Goal: Information Seeking & Learning: Learn about a topic

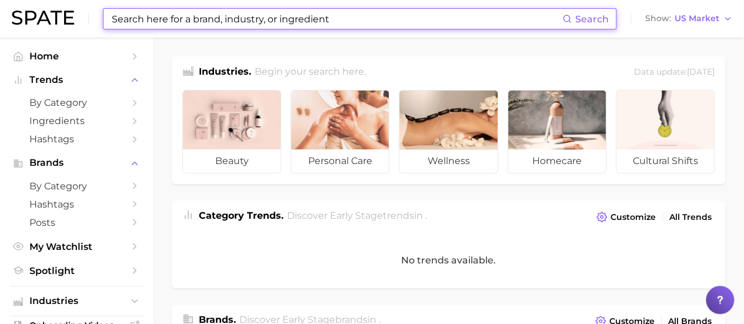
click at [337, 15] on input at bounding box center [336, 19] width 451 height 20
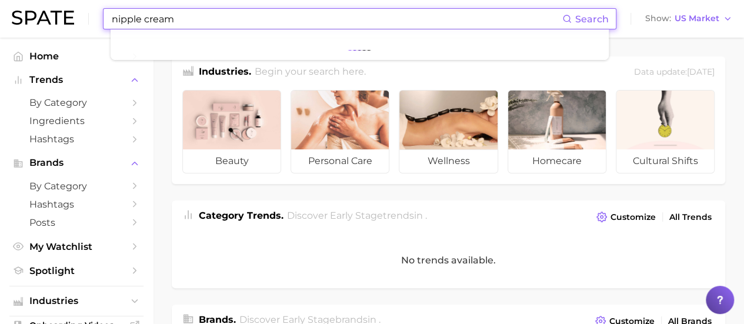
type input "nipple cream"
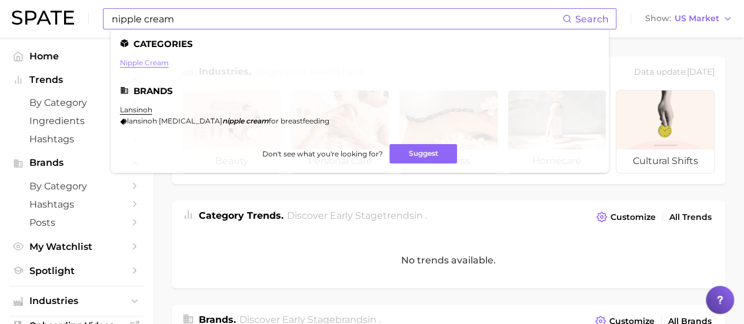
click at [160, 63] on link "nipple cream" at bounding box center [144, 62] width 49 height 9
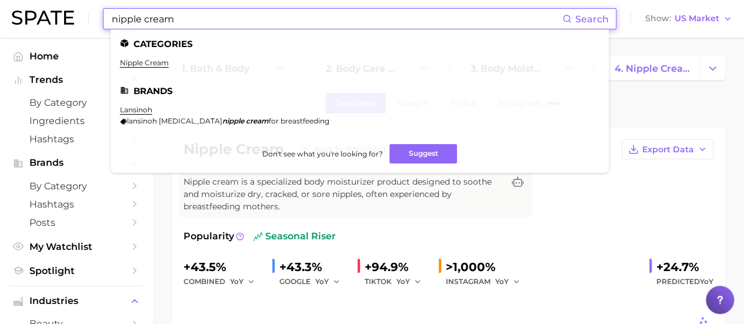
click at [366, 17] on input "nipple cream" at bounding box center [336, 19] width 451 height 20
drag, startPoint x: 366, startPoint y: 17, endPoint x: 97, endPoint y: 23, distance: 268.7
click at [97, 23] on div "nipple cream Search Categories nipple cream Brands lansinoh lansinoh [MEDICAL_D…" at bounding box center [372, 19] width 720 height 38
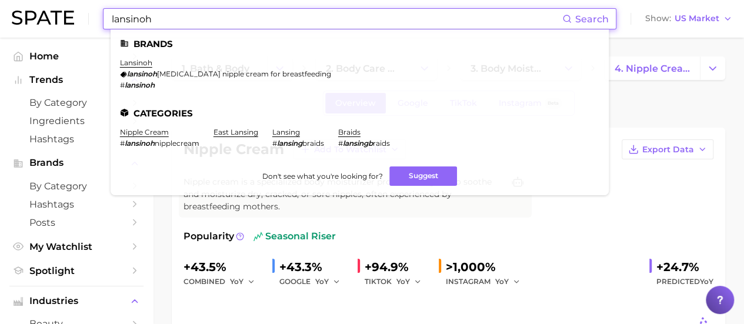
type input "lansinoh"
click at [129, 69] on em "lansinoh" at bounding box center [142, 73] width 30 height 9
click at [133, 62] on link "lansinoh" at bounding box center [136, 62] width 32 height 9
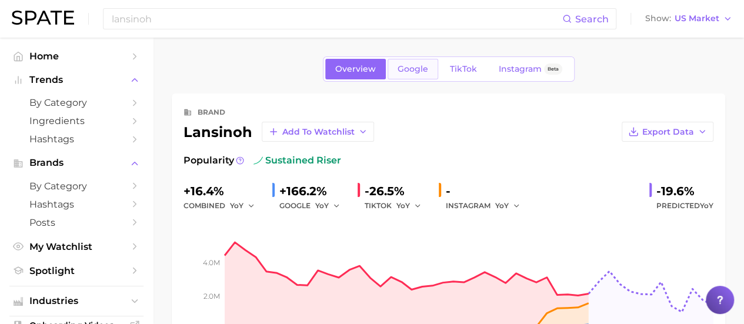
click at [409, 71] on span "Google" at bounding box center [412, 69] width 31 height 10
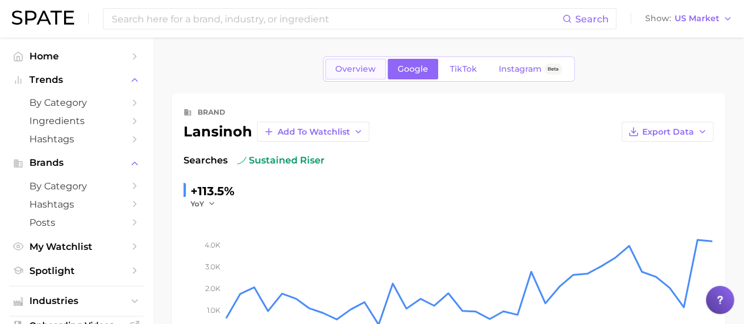
click at [344, 67] on span "Overview" at bounding box center [355, 69] width 41 height 10
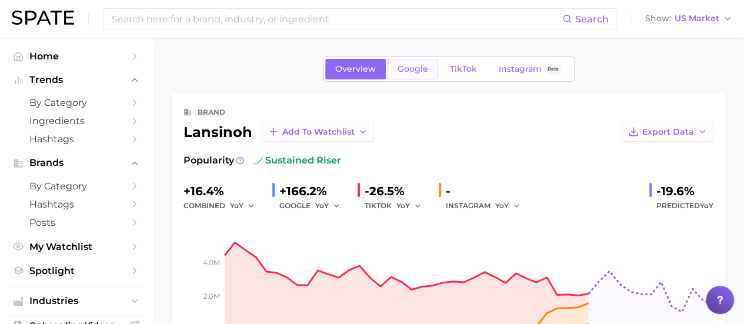
click at [426, 64] on span "Google" at bounding box center [412, 69] width 31 height 10
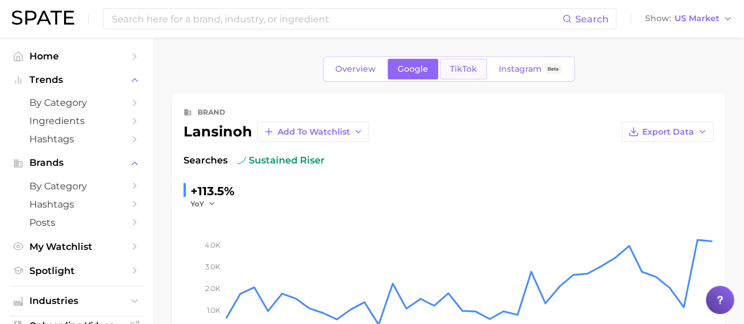
click at [467, 66] on span "TikTok" at bounding box center [463, 69] width 27 height 10
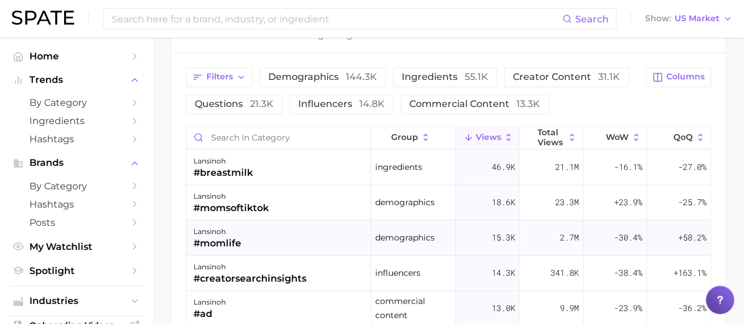
scroll to position [823, 0]
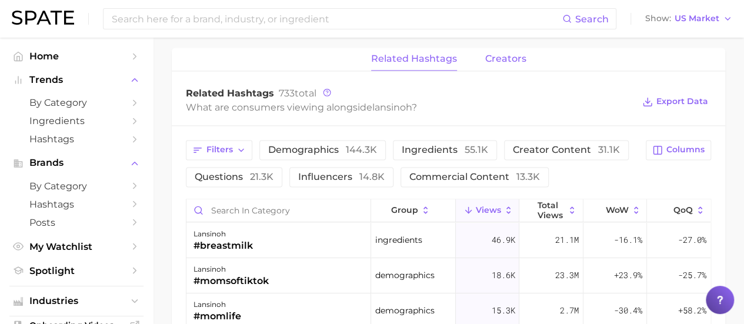
click at [490, 67] on button "creators" at bounding box center [505, 59] width 41 height 23
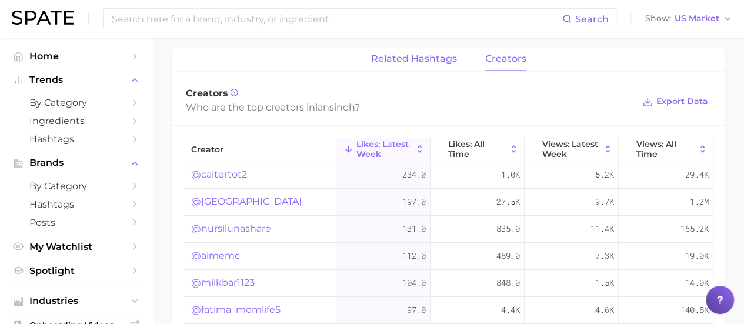
click at [384, 53] on span "related hashtags" at bounding box center [414, 58] width 86 height 11
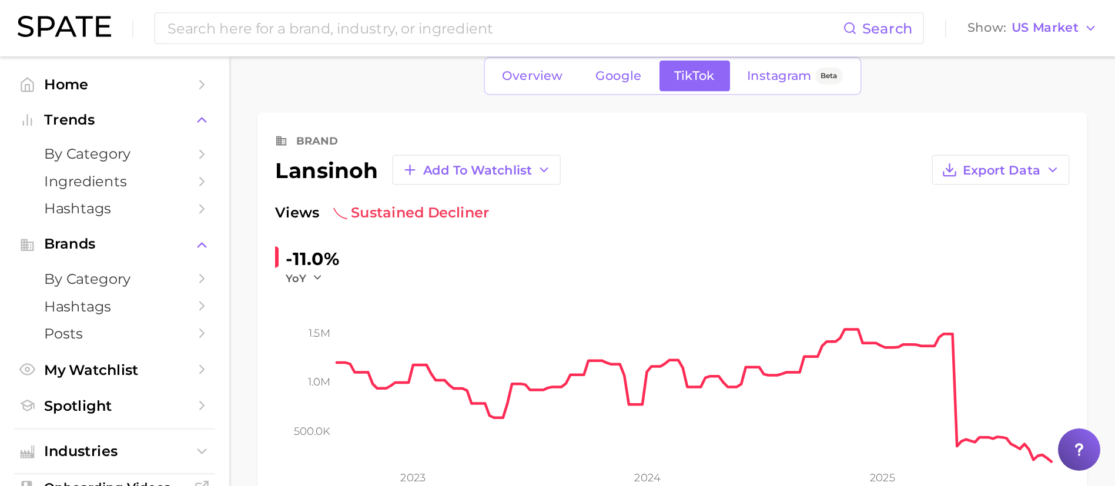
scroll to position [0, 0]
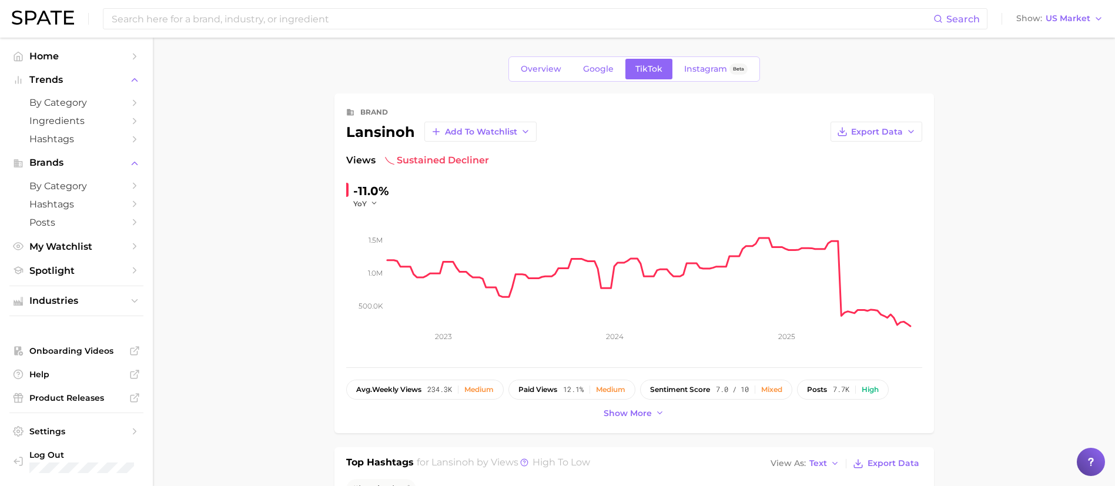
drag, startPoint x: 747, startPoint y: 32, endPoint x: 327, endPoint y: 278, distance: 485.9
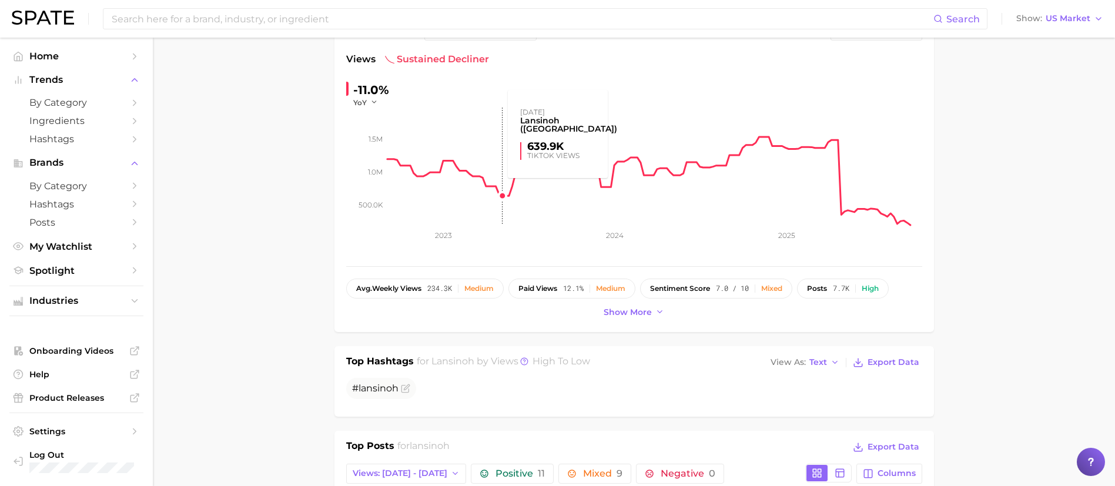
scroll to position [441, 0]
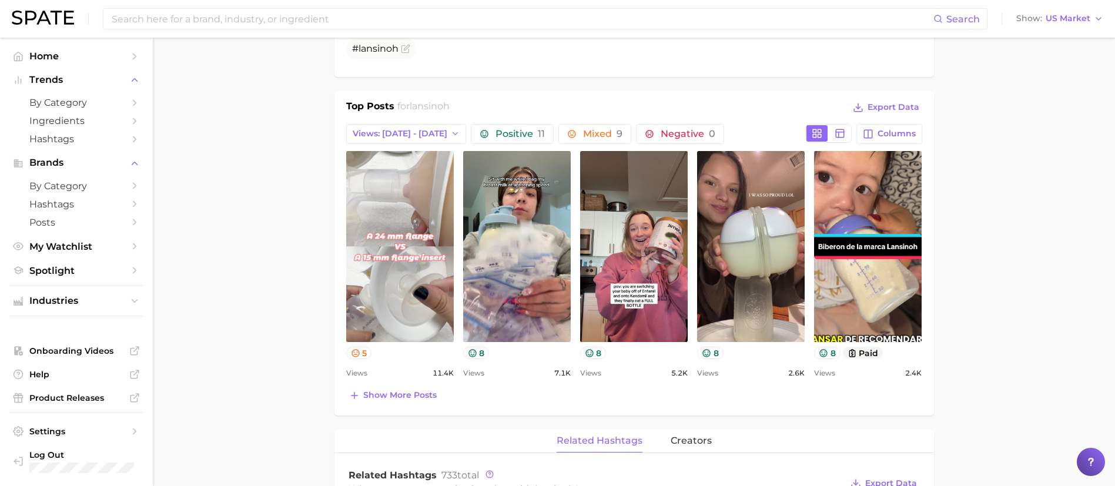
click at [409, 323] on div "Top Posts for lansinoh Export Data Views: [DATE] - [DATE] Positive 11 Mixed 9 N…" at bounding box center [635, 253] width 600 height 325
click at [410, 323] on button "Show more posts" at bounding box center [392, 395] width 93 height 16
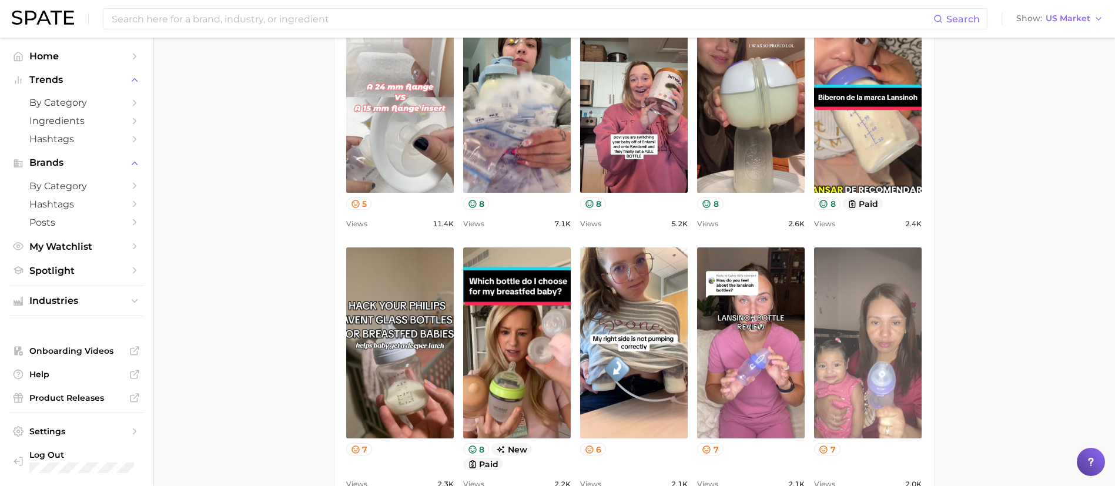
scroll to position [617, 0]
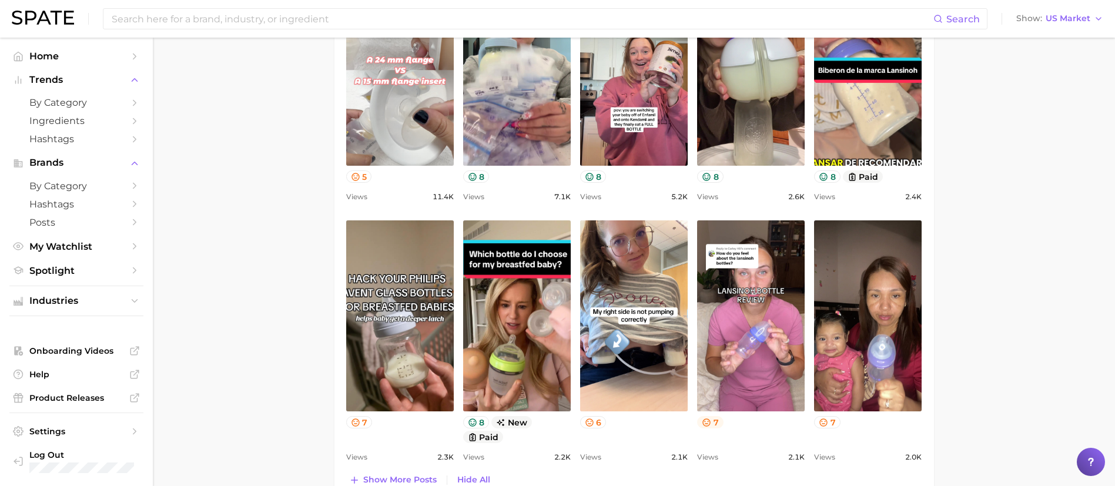
click at [717, 323] on button "7" at bounding box center [710, 422] width 26 height 12
click at [476, 323] on icon at bounding box center [473, 423] width 8 height 8
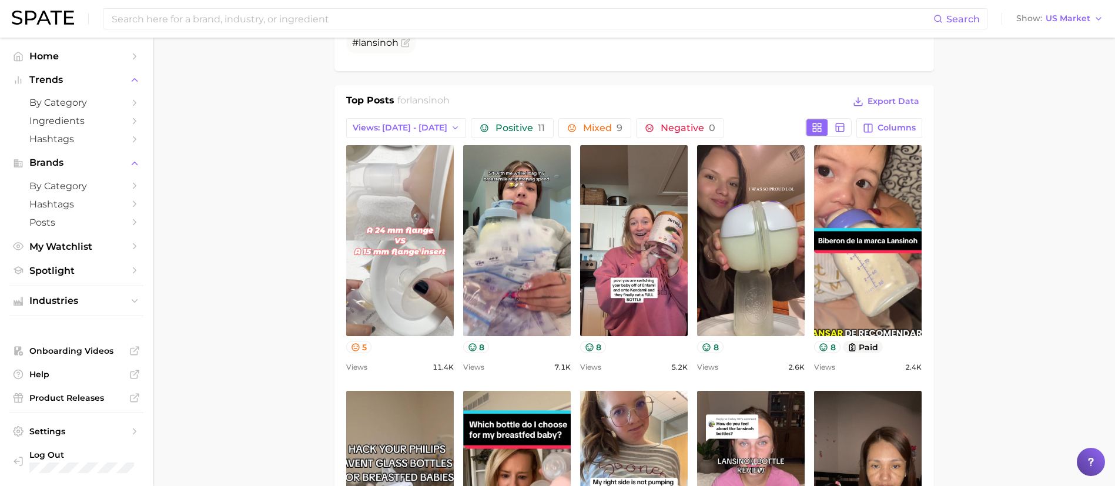
scroll to position [441, 0]
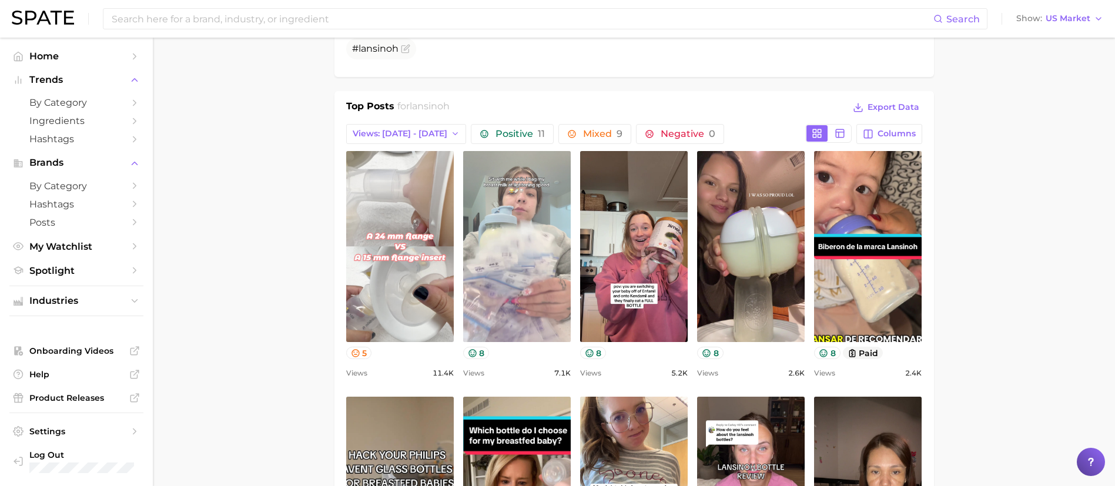
click at [526, 203] on link "view post on TikTok" at bounding box center [517, 246] width 108 height 191
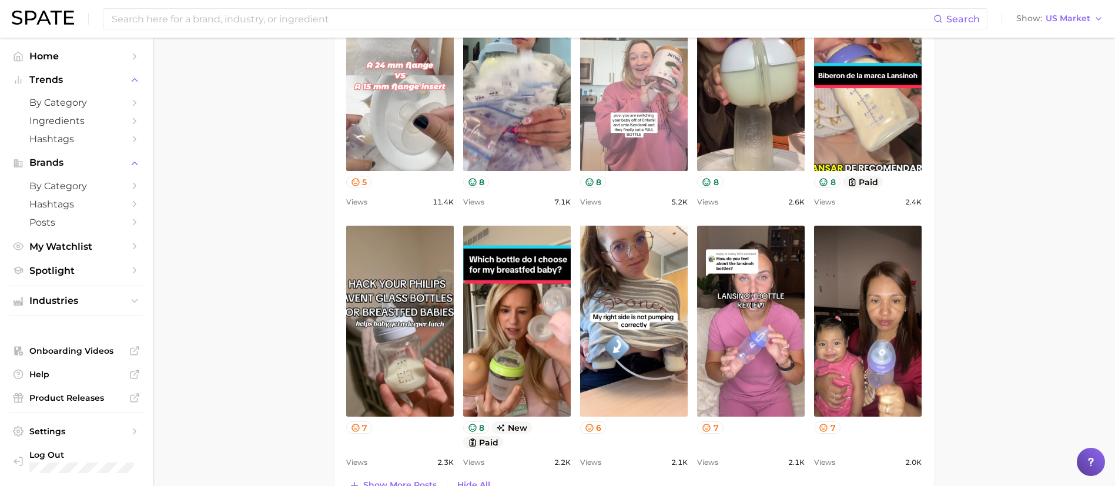
scroll to position [617, 0]
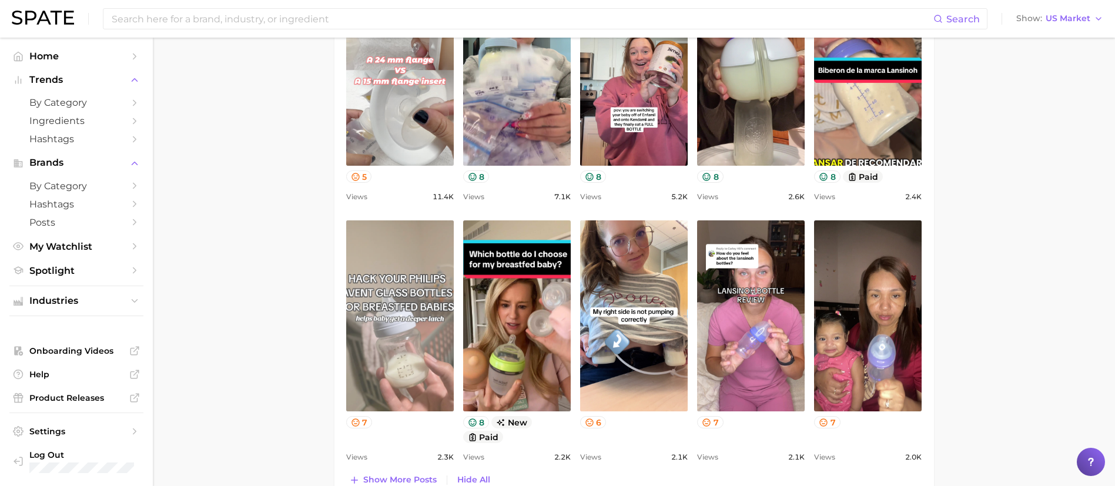
click at [380, 307] on link "view post on TikTok" at bounding box center [400, 315] width 108 height 191
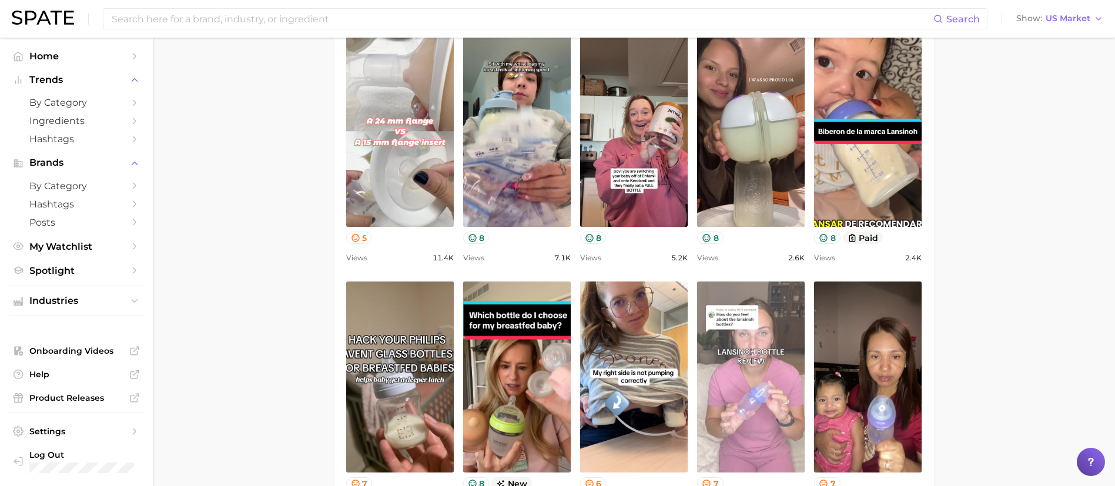
scroll to position [529, 0]
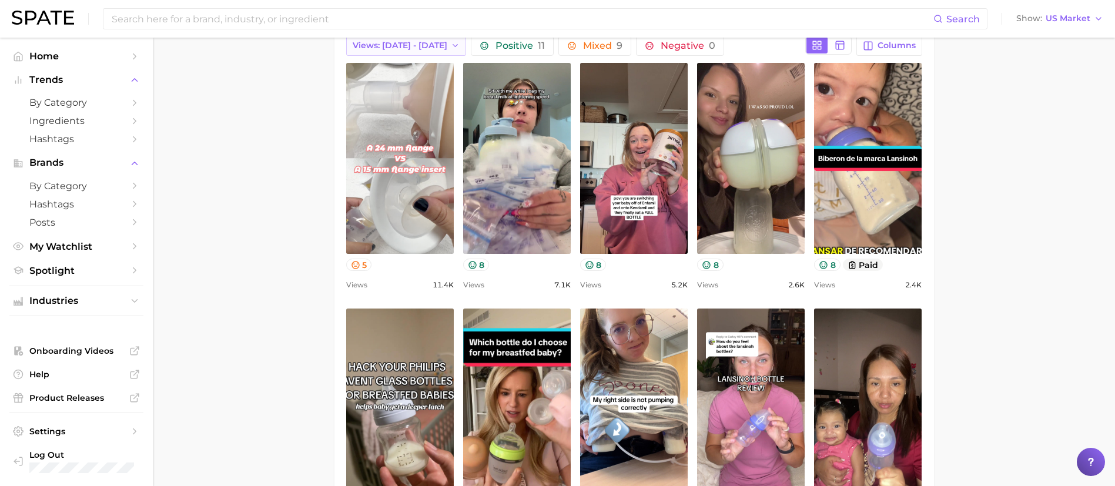
click at [400, 49] on span "Views: [DATE] - [DATE]" at bounding box center [400, 46] width 95 height 10
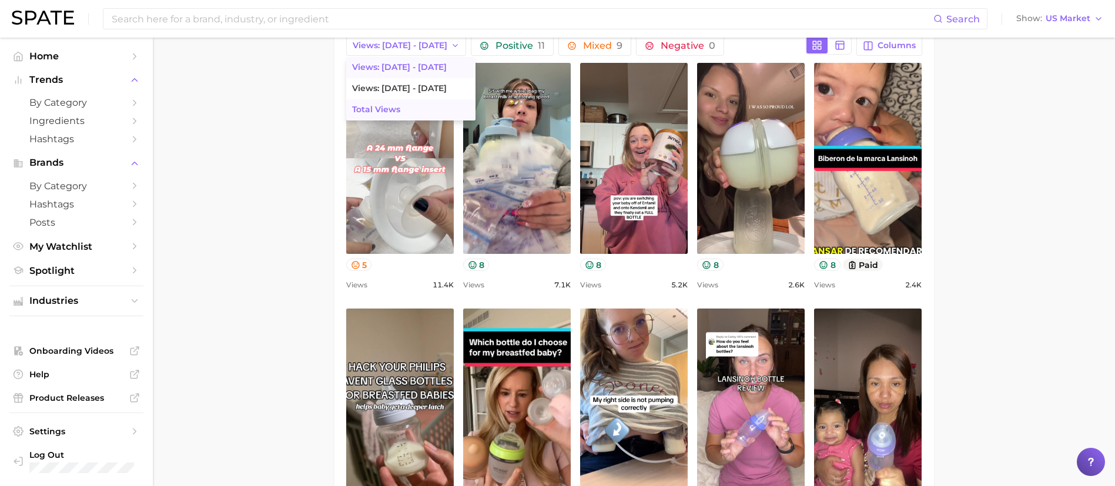
click at [387, 105] on span "Total Views" at bounding box center [376, 110] width 48 height 10
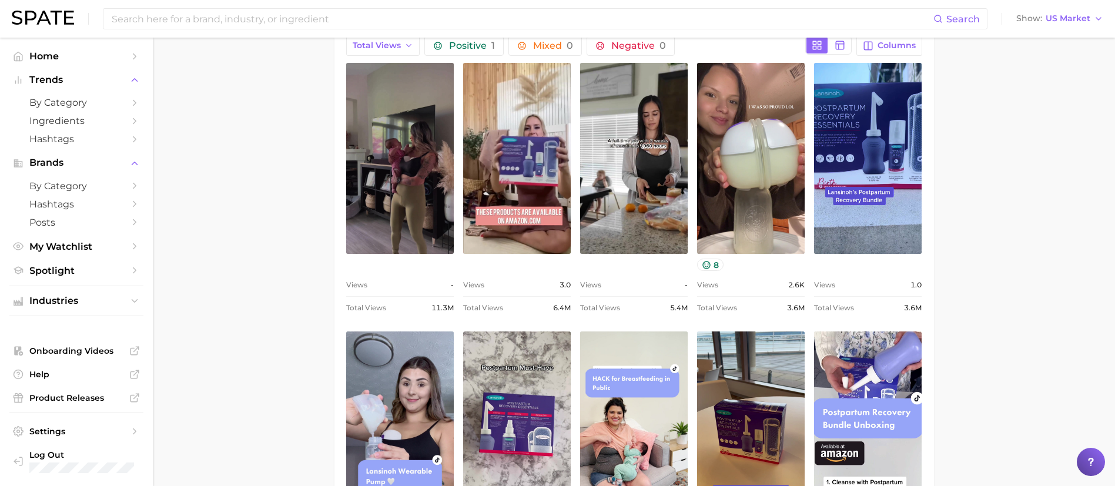
scroll to position [564, 0]
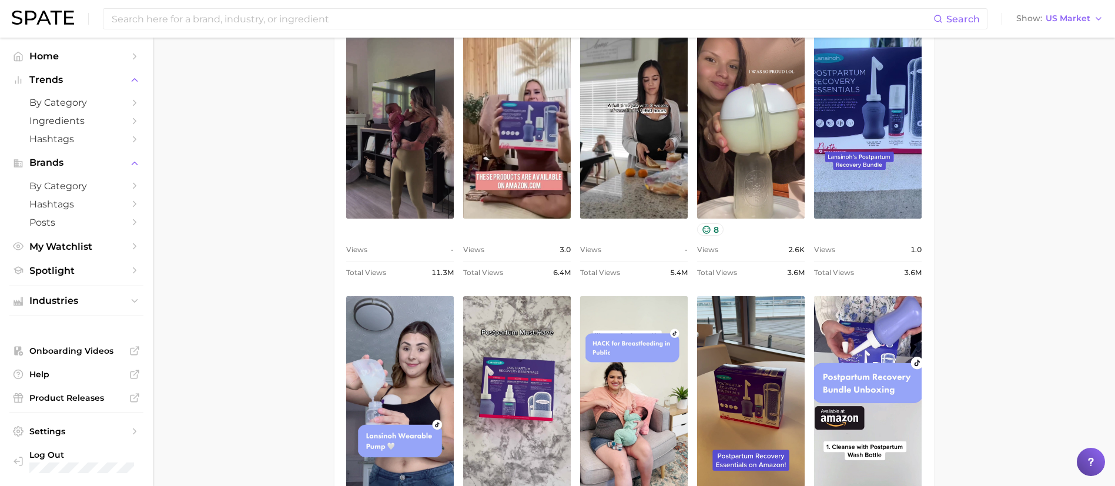
click at [178, 155] on main "Overview Google TikTok Instagram Beta brand lansinoh Add to Watchlist Export Da…" at bounding box center [634, 390] width 962 height 1835
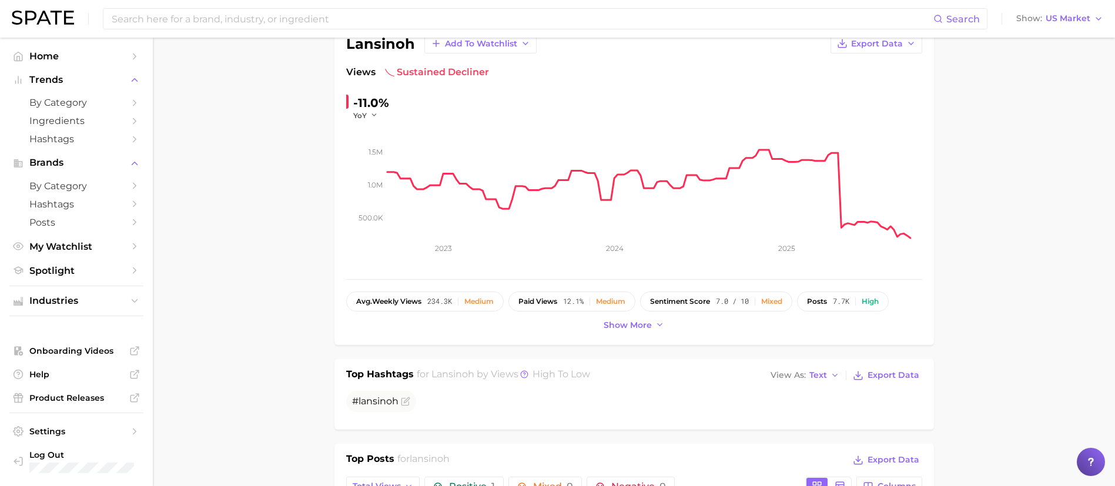
scroll to position [0, 0]
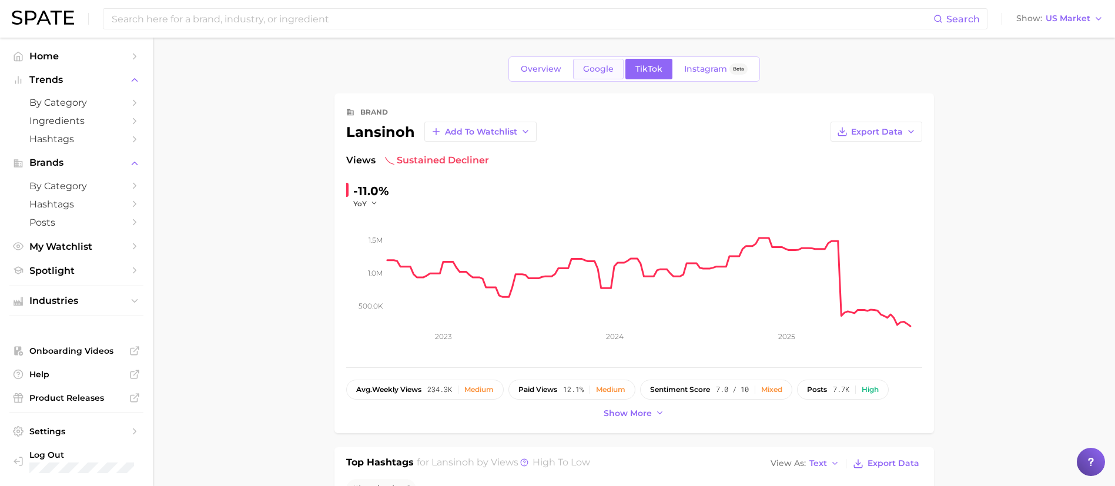
click at [594, 65] on span "Google" at bounding box center [598, 69] width 31 height 10
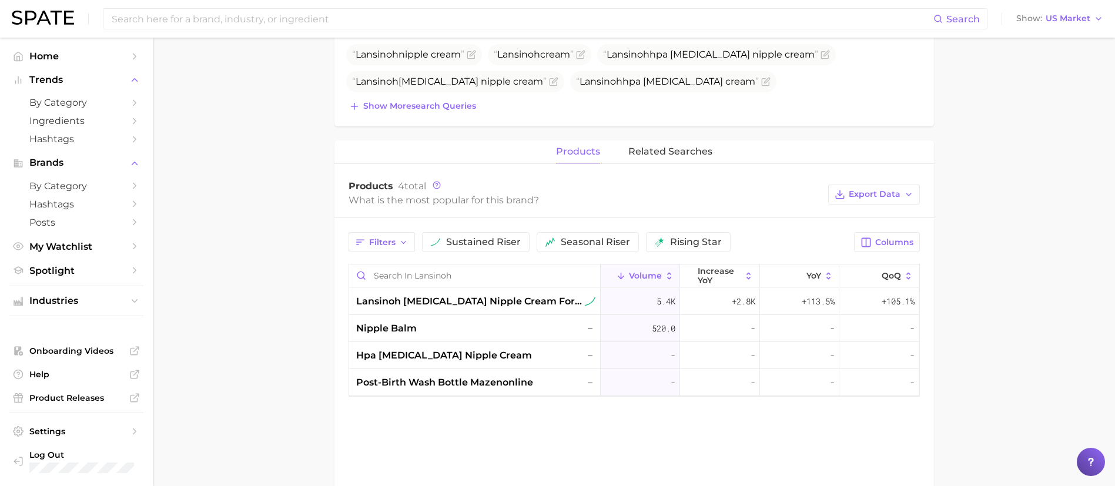
scroll to position [441, 0]
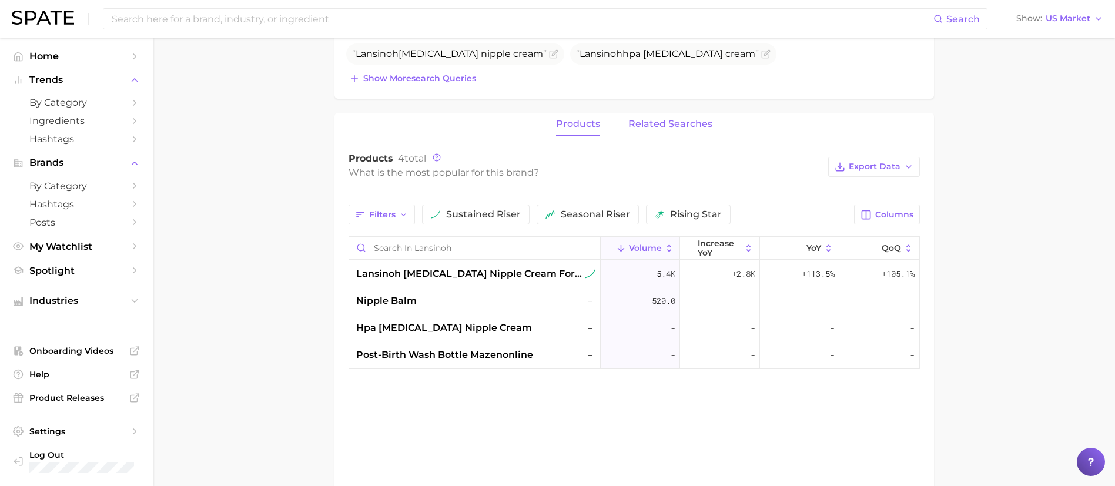
click at [661, 122] on span "related searches" at bounding box center [670, 124] width 84 height 11
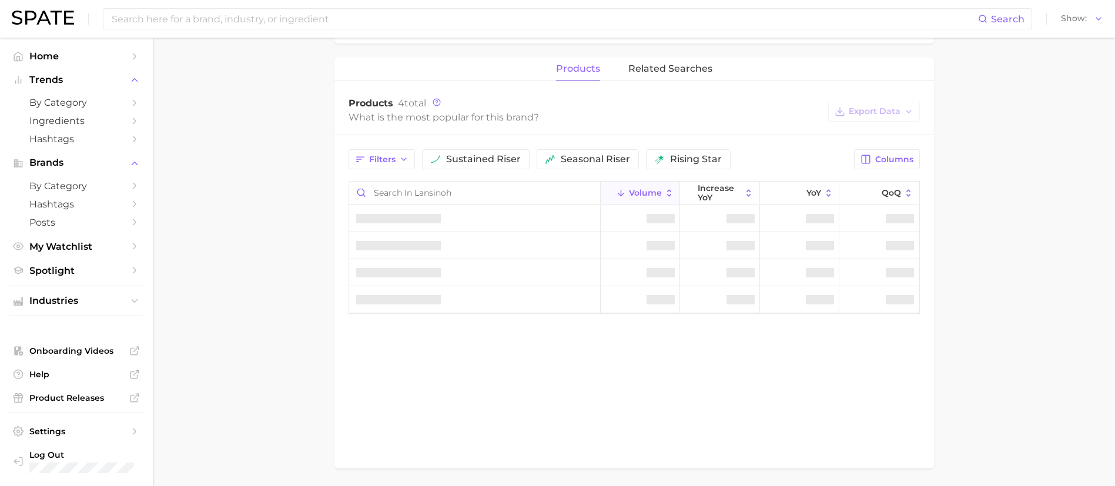
scroll to position [440, 0]
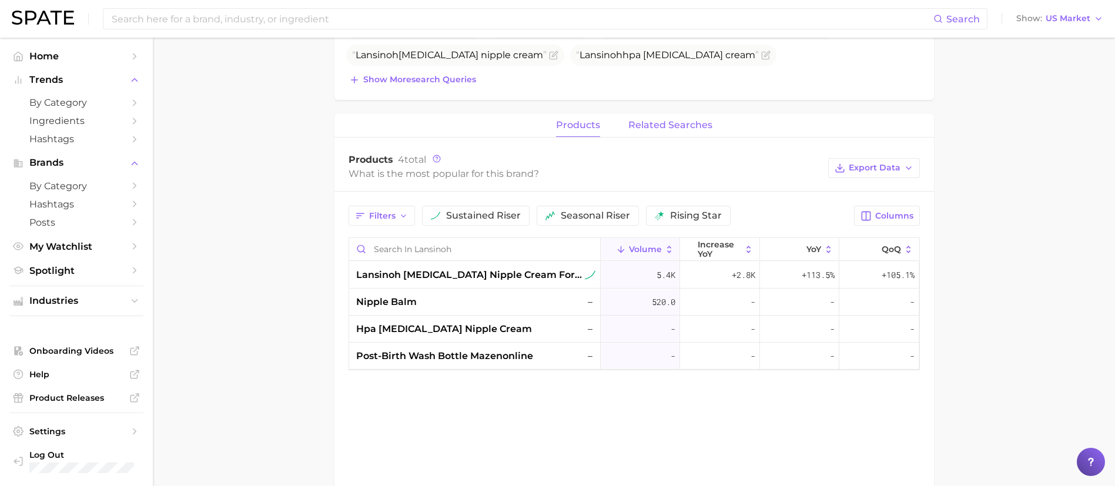
click at [662, 133] on button "related searches" at bounding box center [670, 125] width 84 height 23
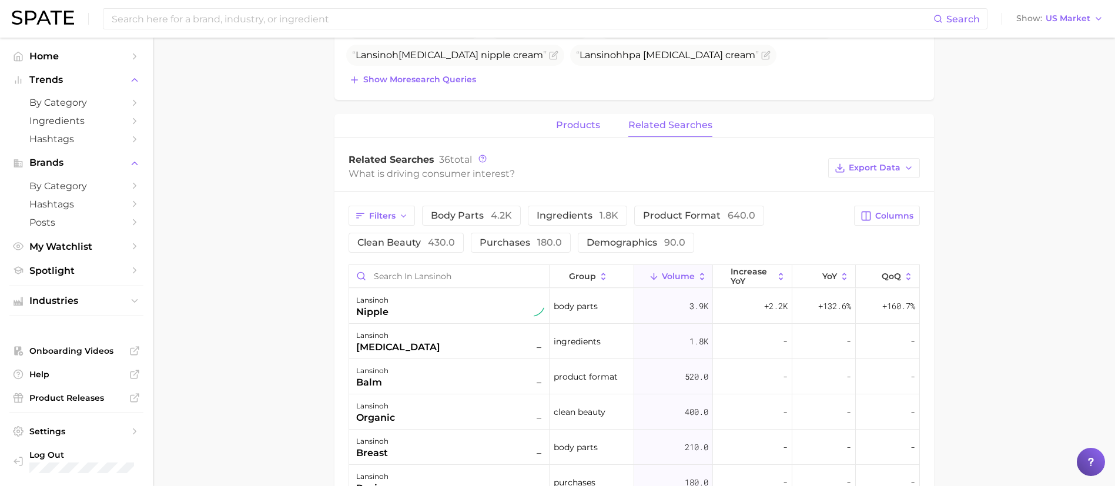
click at [600, 119] on button "products" at bounding box center [578, 125] width 44 height 23
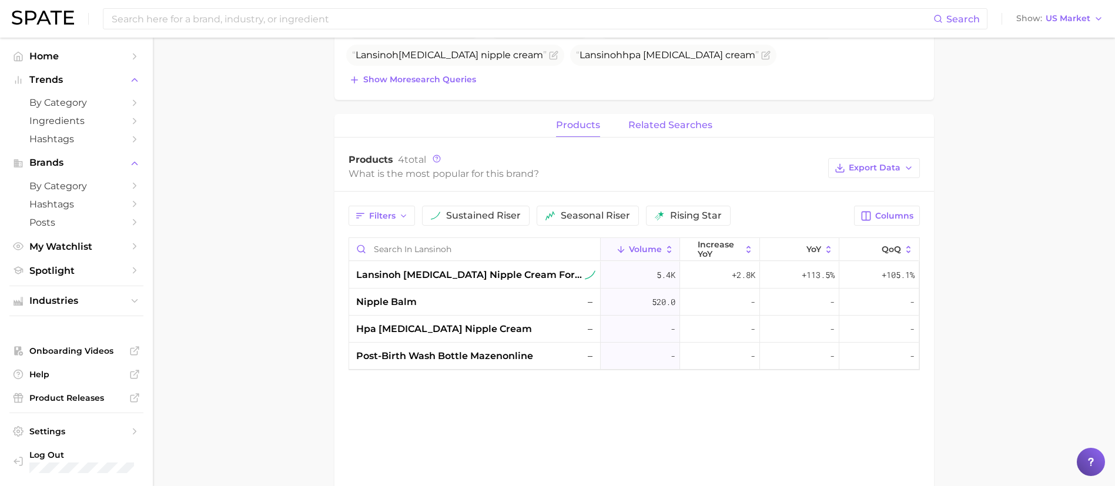
click at [684, 126] on span "related searches" at bounding box center [670, 125] width 84 height 11
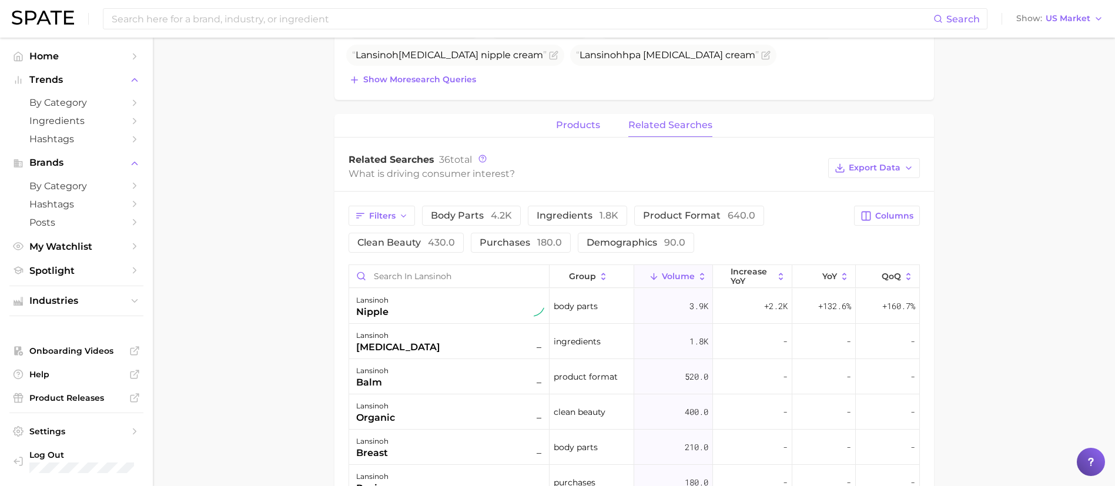
click at [577, 122] on span "products" at bounding box center [578, 125] width 44 height 11
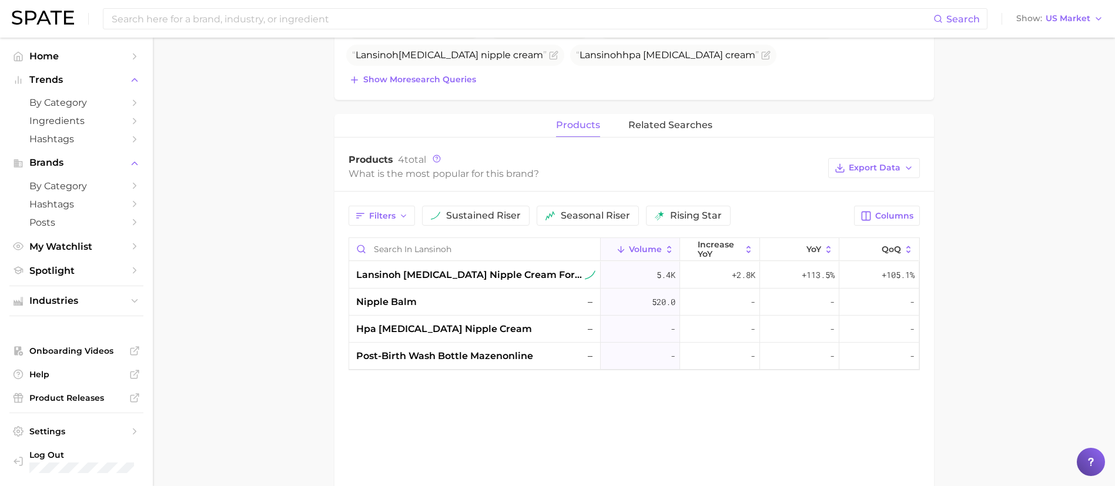
click at [998, 115] on main "Overview Google TikTok Instagram Beta brand lansinoh Add to Watchlist Export Da…" at bounding box center [634, 91] width 962 height 986
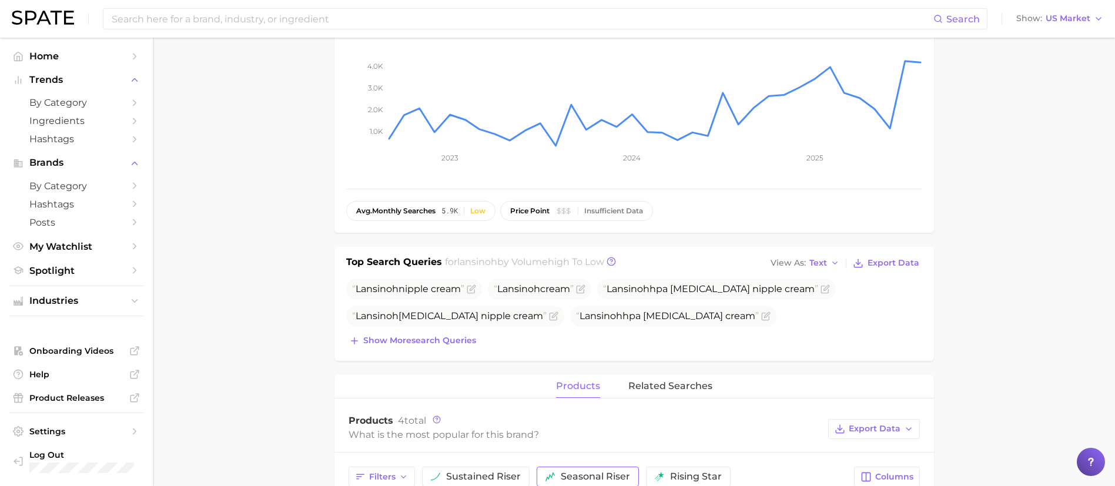
scroll to position [175, 0]
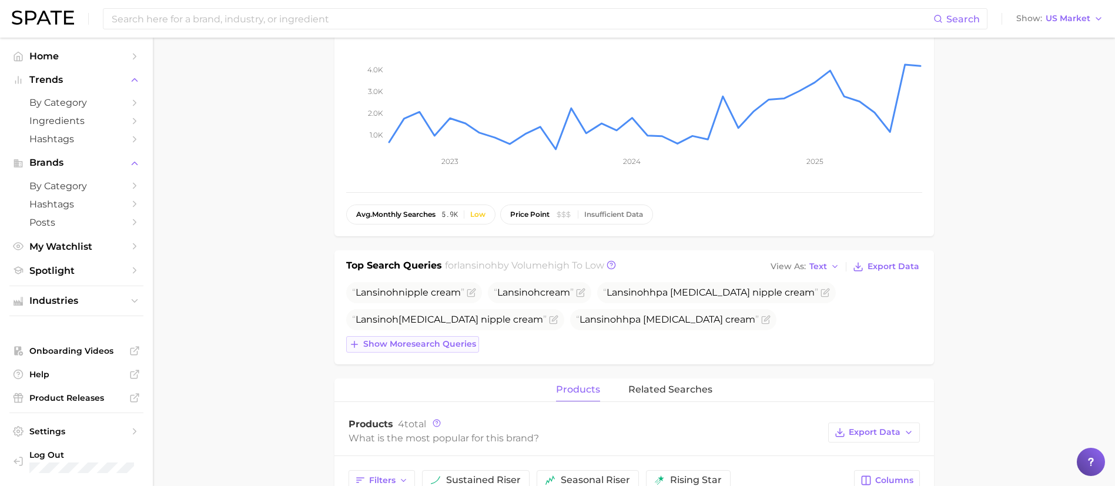
click at [456, 346] on span "Show more search queries" at bounding box center [419, 344] width 113 height 10
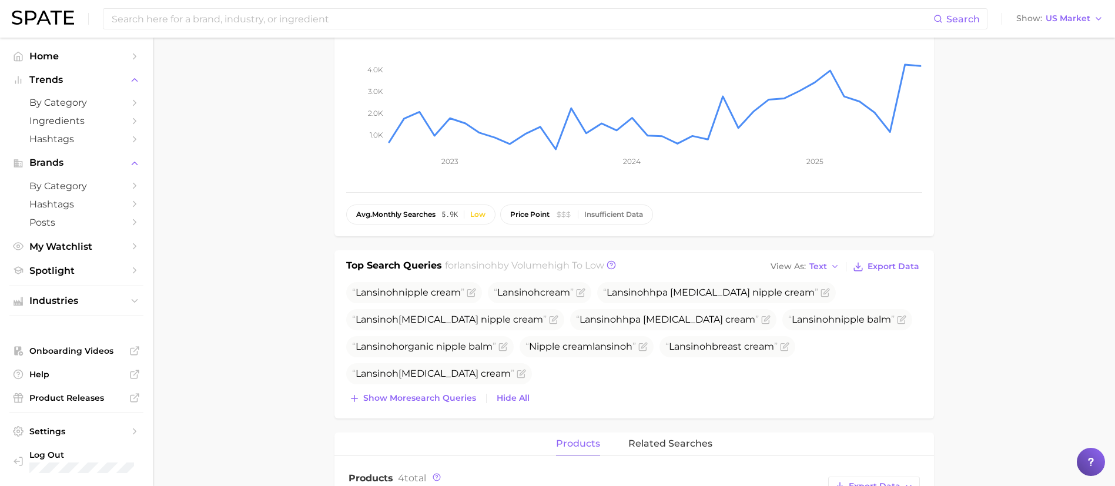
click at [998, 293] on main "Overview Google TikTok Instagram Beta brand lansinoh Add to Watchlist Export Da…" at bounding box center [634, 382] width 962 height 1040
click at [697, 448] on span "related searches" at bounding box center [670, 444] width 84 height 11
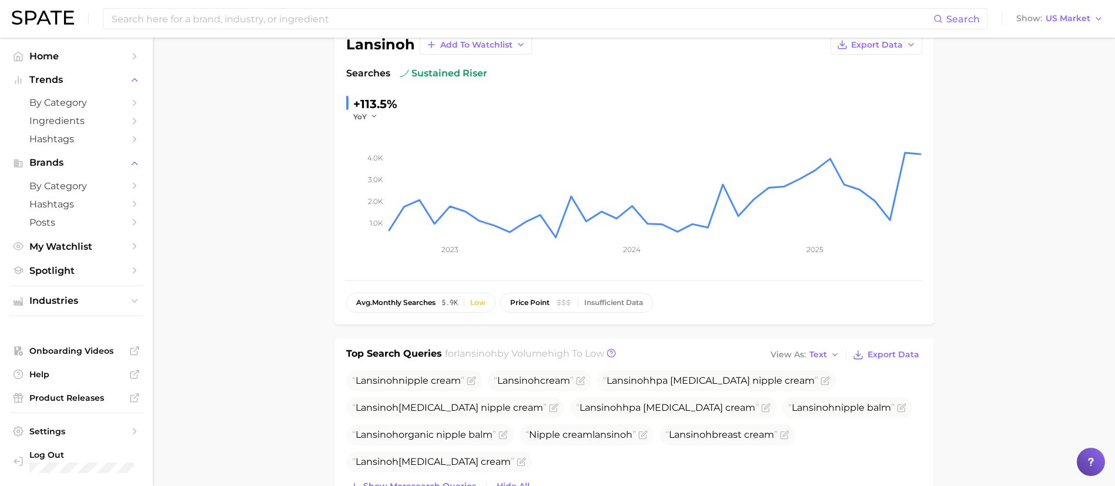
scroll to position [0, 0]
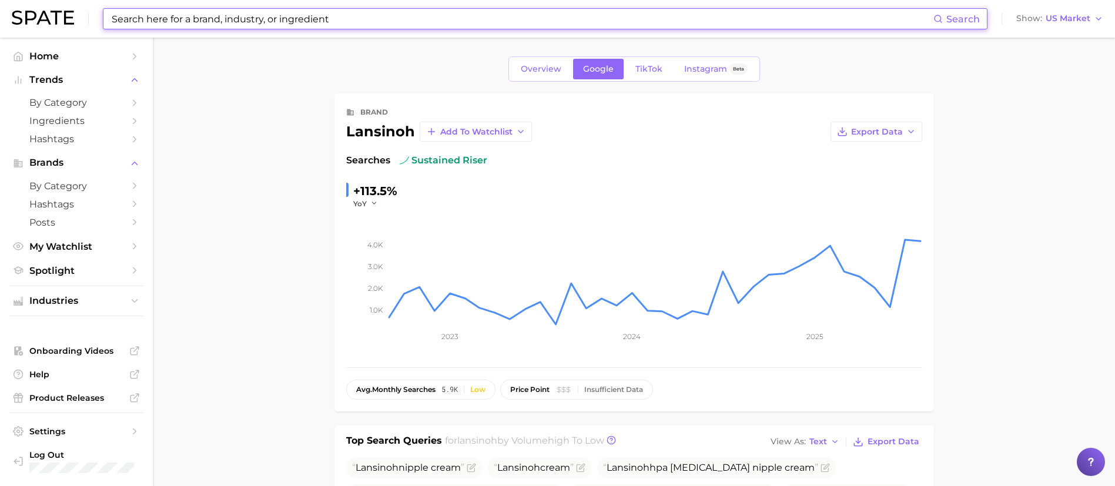
click at [191, 11] on input at bounding box center [522, 19] width 823 height 20
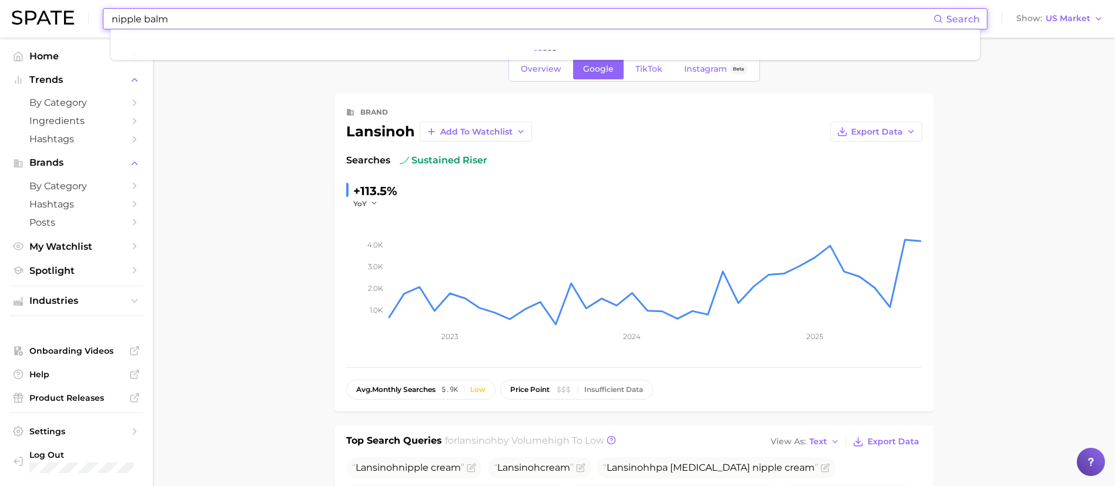
type input "nipple balm"
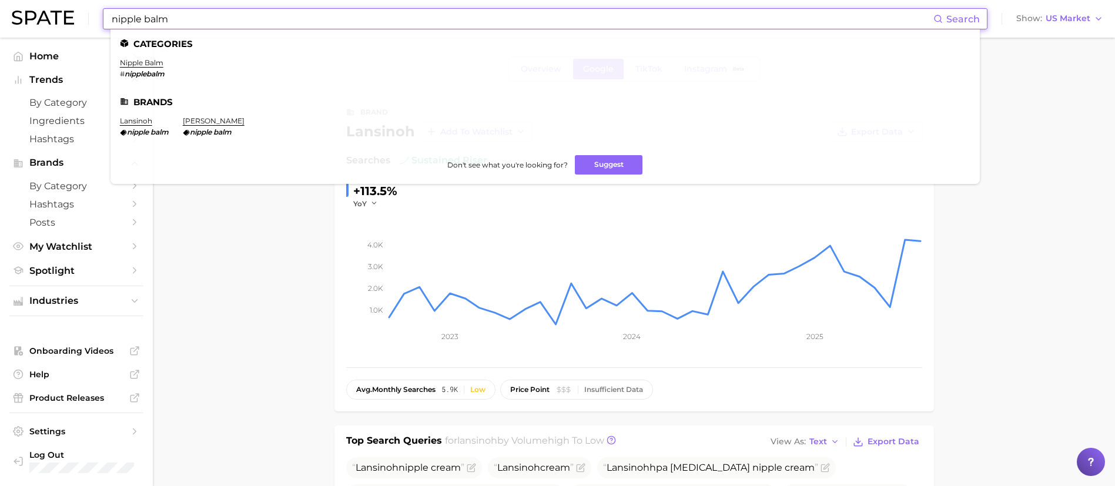
click at [156, 69] on em "nipplebalm" at bounding box center [145, 73] width 40 height 9
click at [156, 60] on link "nipple balm" at bounding box center [142, 62] width 44 height 9
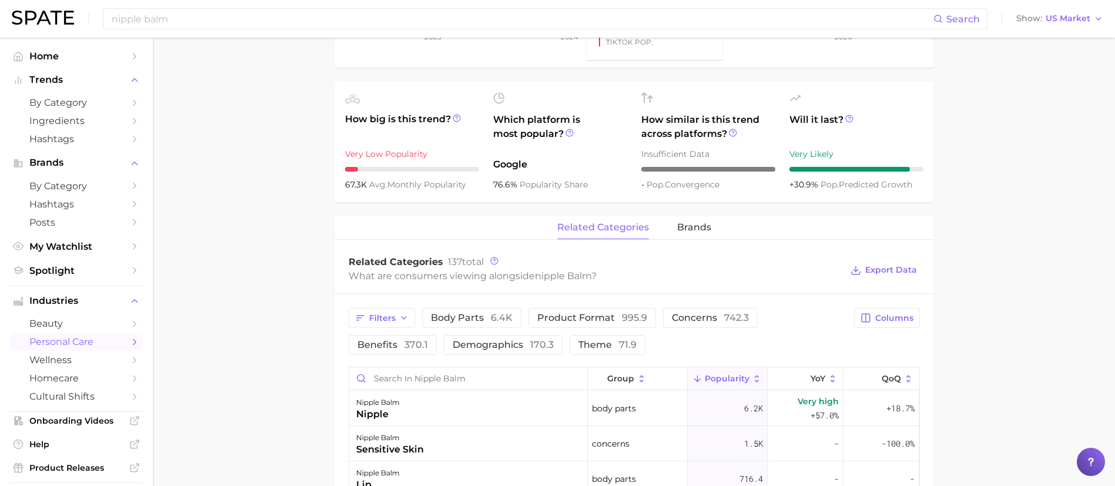
scroll to position [353, 0]
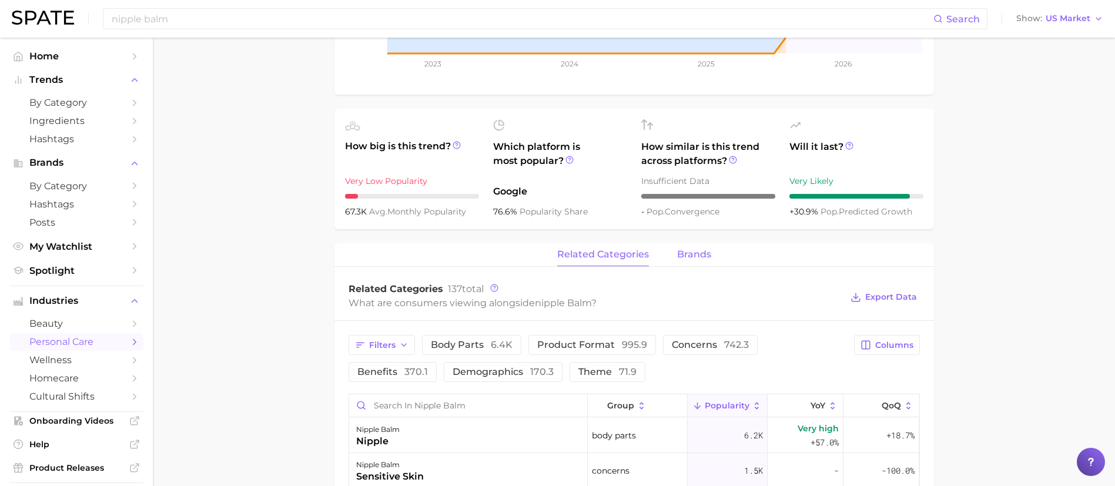
click at [698, 253] on span "brands" at bounding box center [694, 254] width 34 height 11
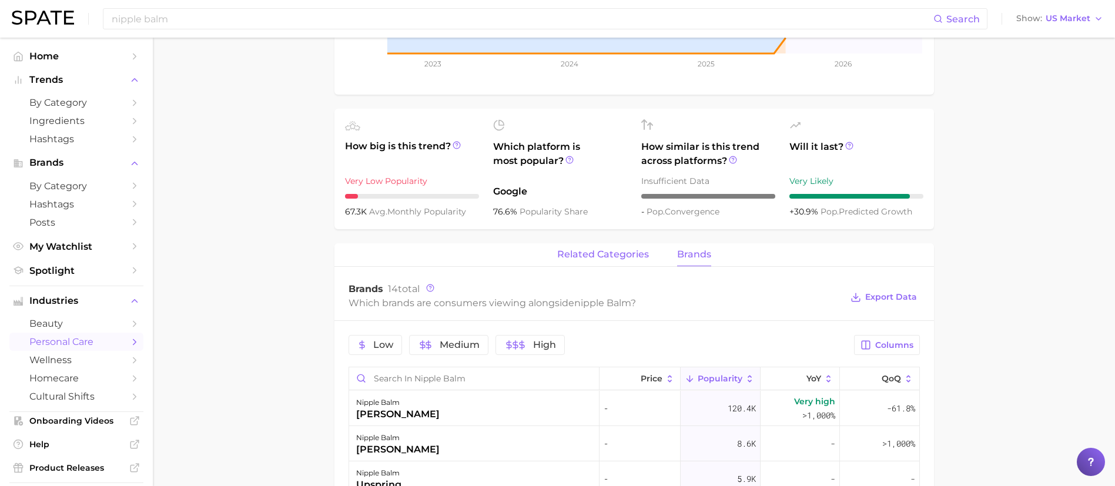
click at [597, 258] on span "related categories" at bounding box center [603, 254] width 92 height 11
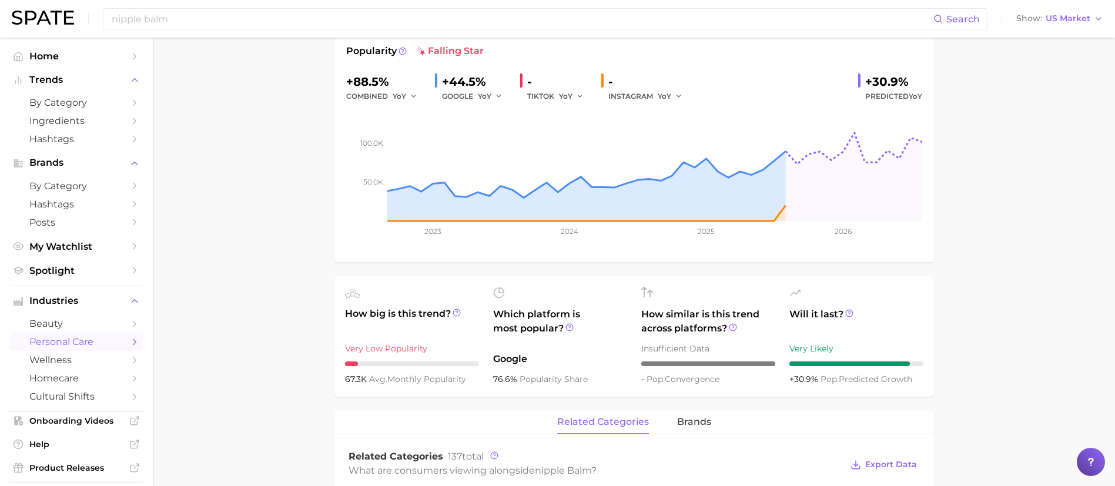
scroll to position [0, 0]
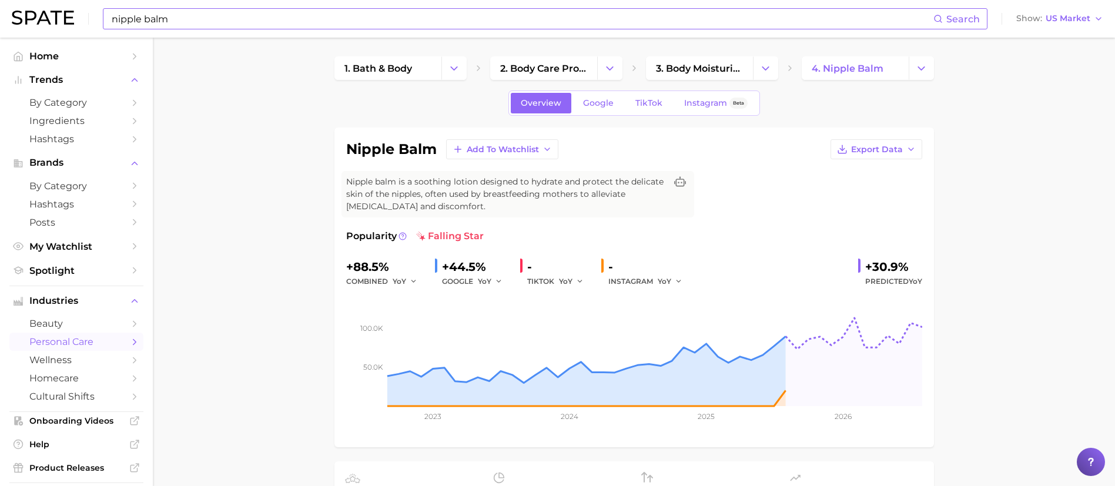
click at [273, 21] on input "nipple balm" at bounding box center [522, 19] width 823 height 20
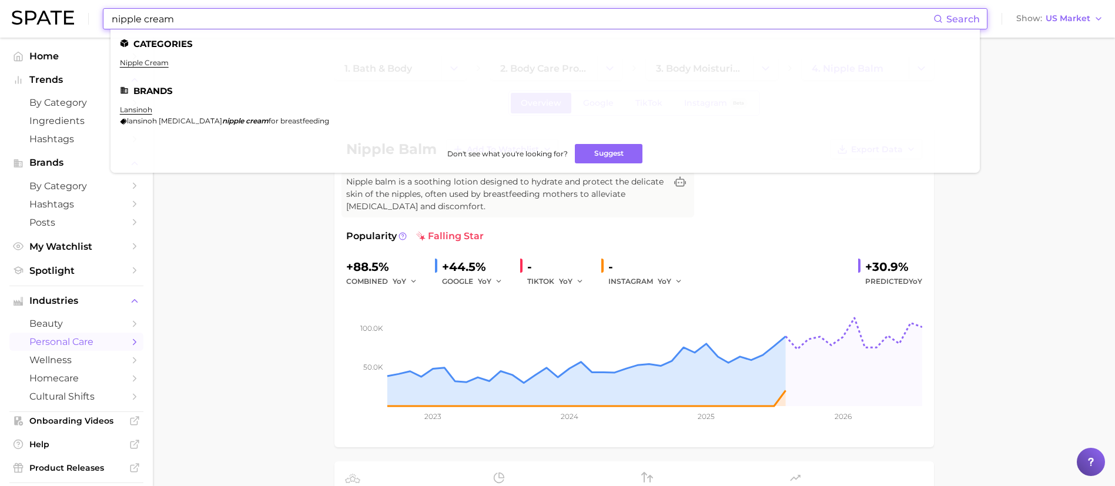
type input "nipple cream"
click at [130, 66] on link "nipple cream" at bounding box center [144, 62] width 49 height 9
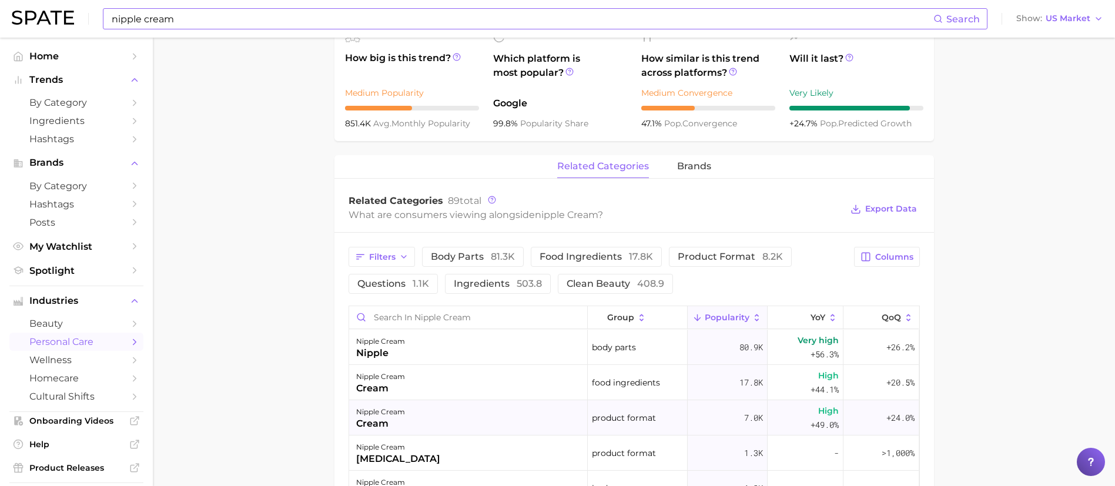
scroll to position [353, 0]
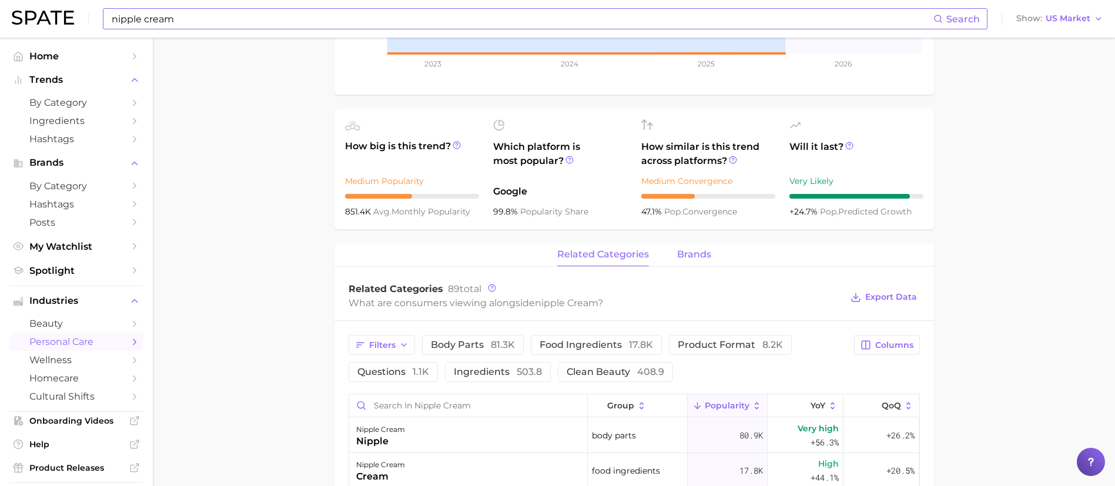
click at [697, 255] on span "brands" at bounding box center [694, 254] width 34 height 11
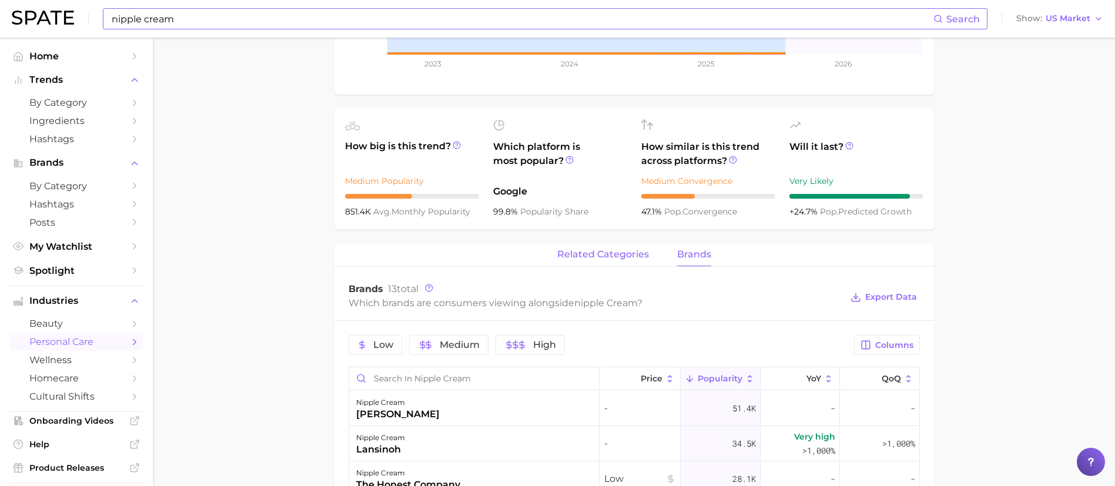
click at [610, 257] on span "related categories" at bounding box center [603, 254] width 92 height 11
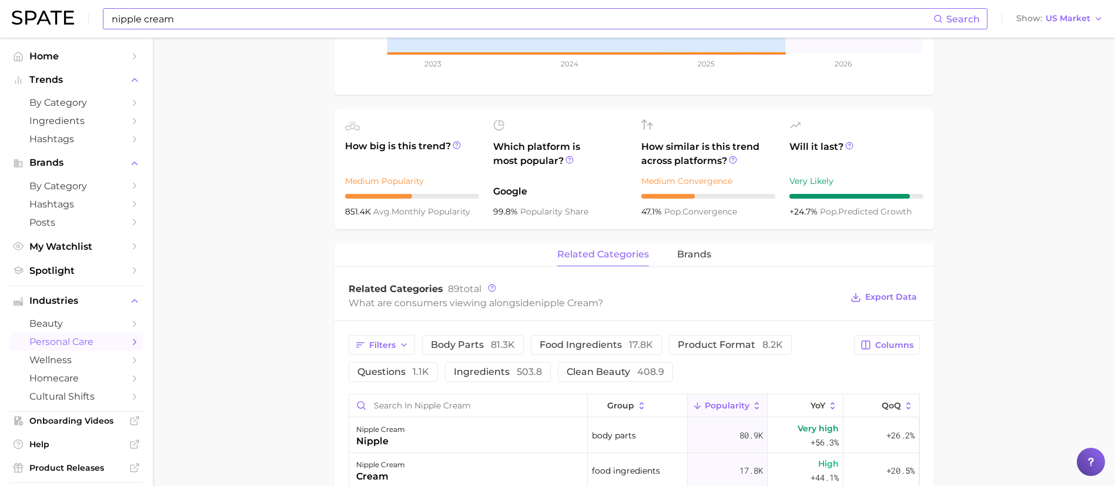
scroll to position [0, 0]
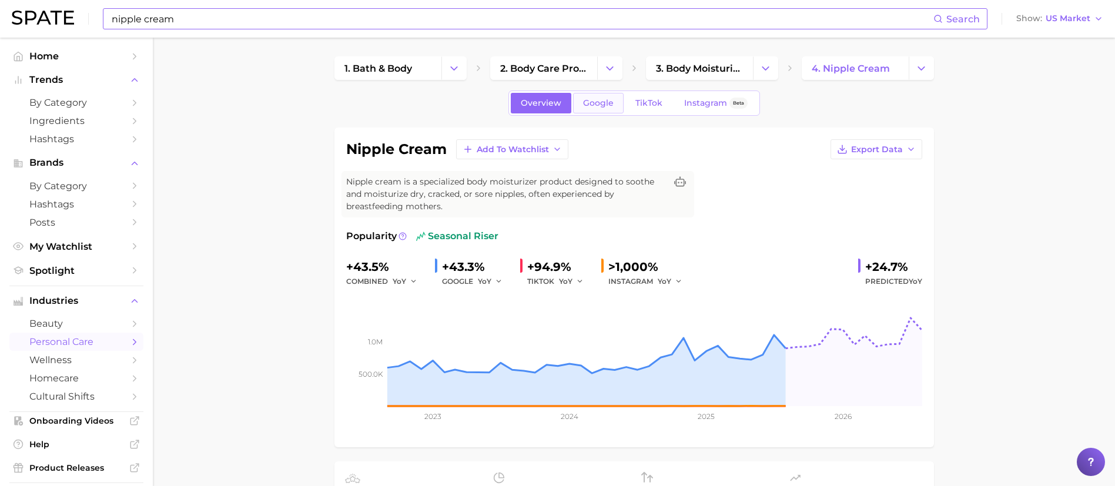
click at [613, 104] on span "Google" at bounding box center [598, 103] width 31 height 10
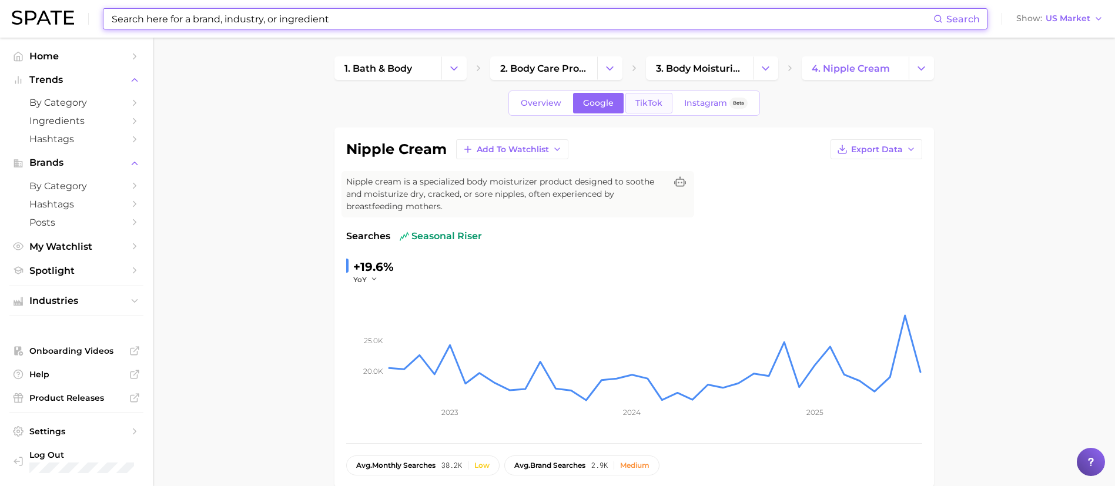
click at [639, 104] on span "TikTok" at bounding box center [648, 103] width 27 height 10
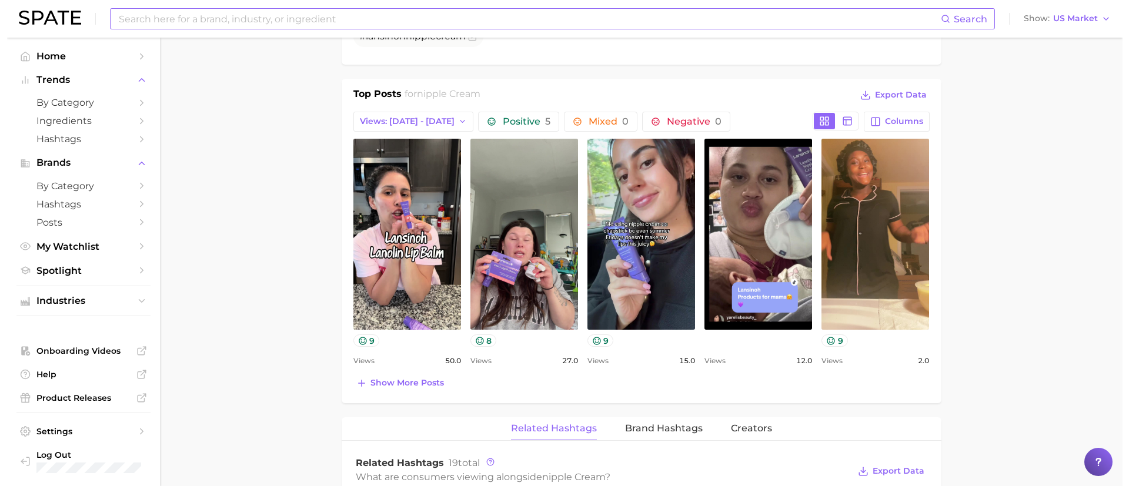
scroll to position [1058, 0]
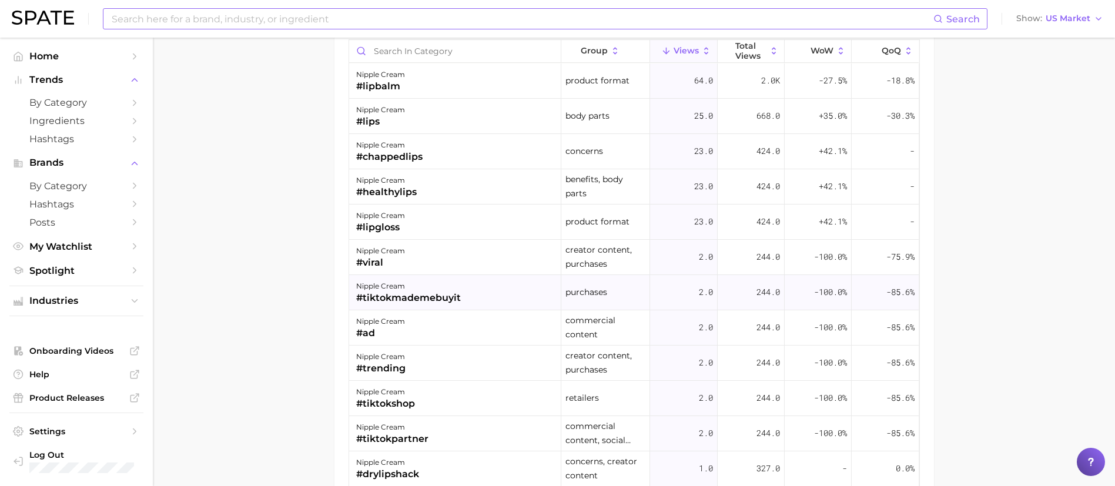
click at [518, 285] on div "nipple cream #tiktokmademebuyit" at bounding box center [455, 292] width 212 height 35
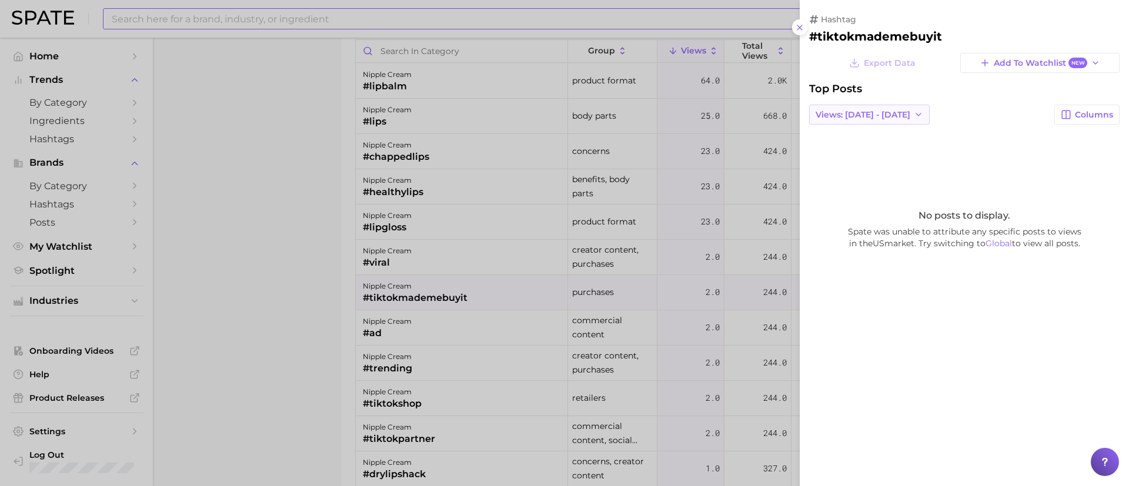
click at [841, 111] on span "Views: [DATE] - [DATE]" at bounding box center [862, 115] width 95 height 10
click at [845, 159] on span "Total Views" at bounding box center [839, 158] width 48 height 10
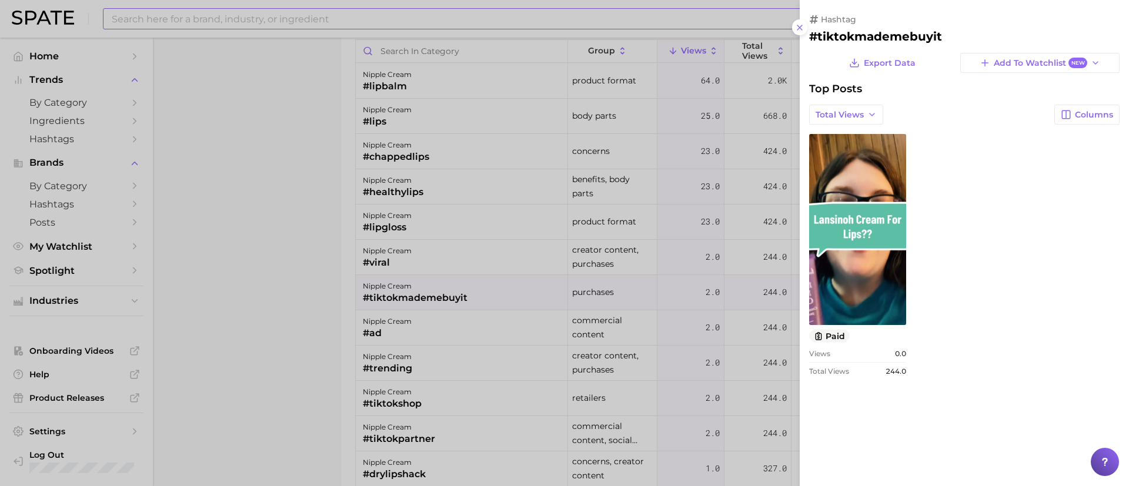
scroll to position [0, 0]
click at [378, 255] on div at bounding box center [564, 243] width 1129 height 486
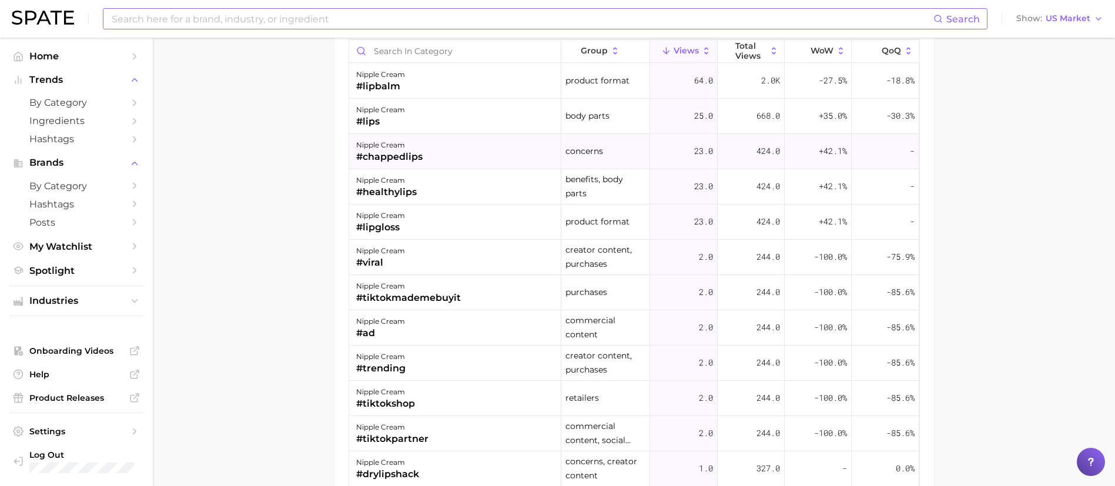
click at [468, 150] on div "nipple cream #chappedlips" at bounding box center [455, 151] width 212 height 35
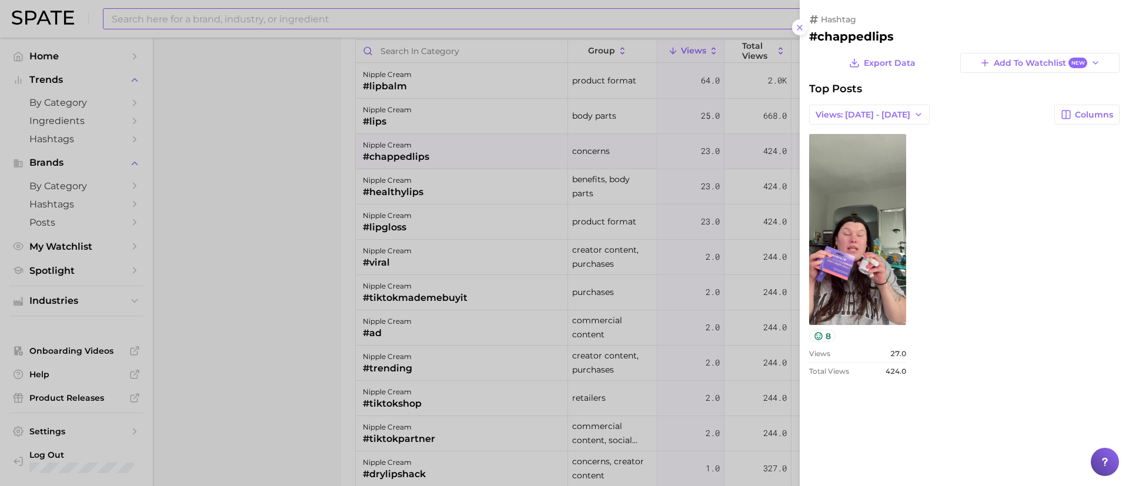
click at [310, 145] on div at bounding box center [564, 243] width 1129 height 486
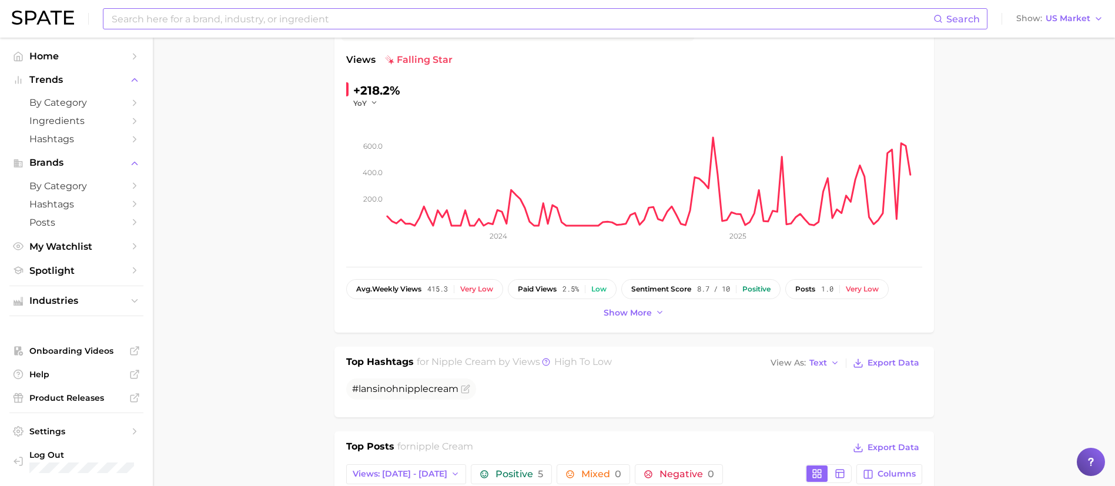
scroll to position [529, 0]
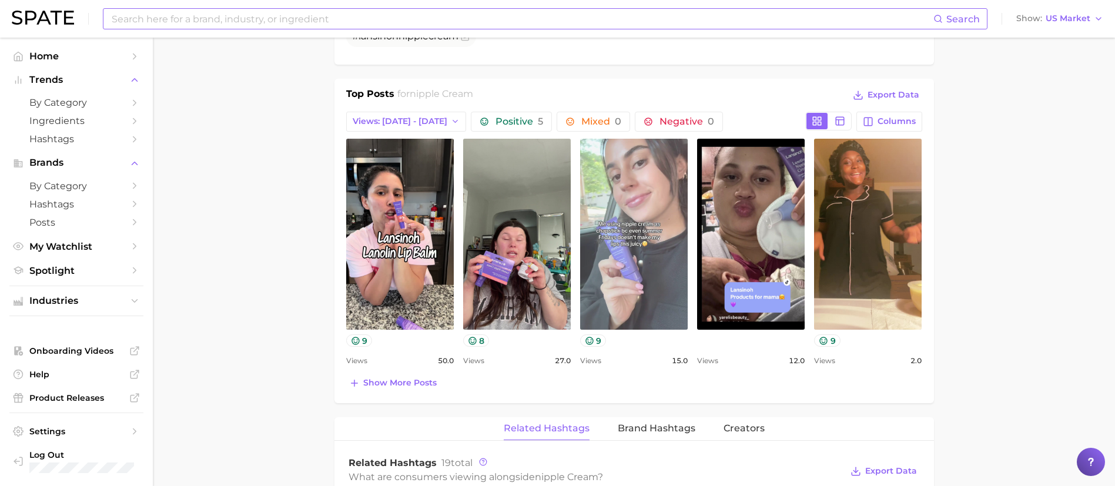
click at [623, 160] on link "view post on TikTok" at bounding box center [634, 234] width 108 height 191
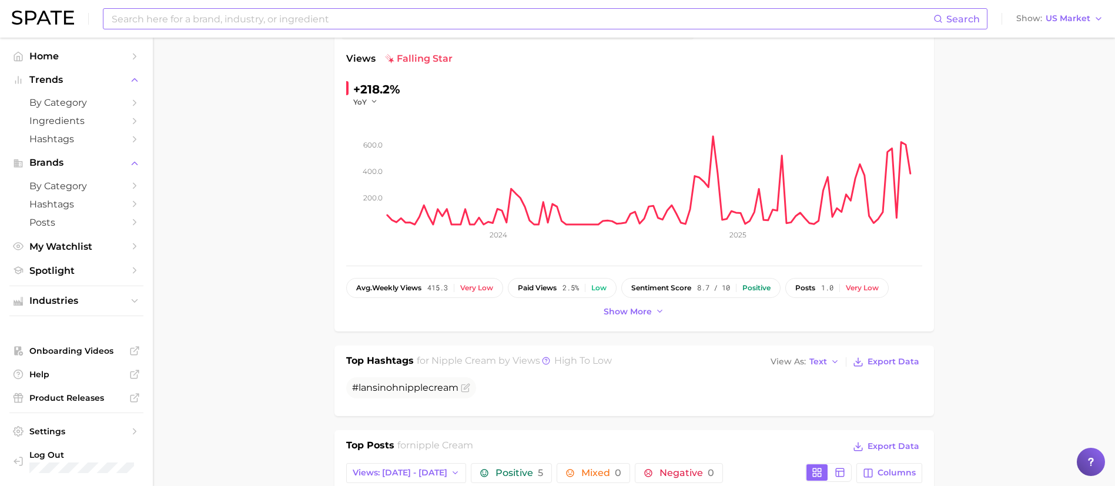
scroll to position [0, 0]
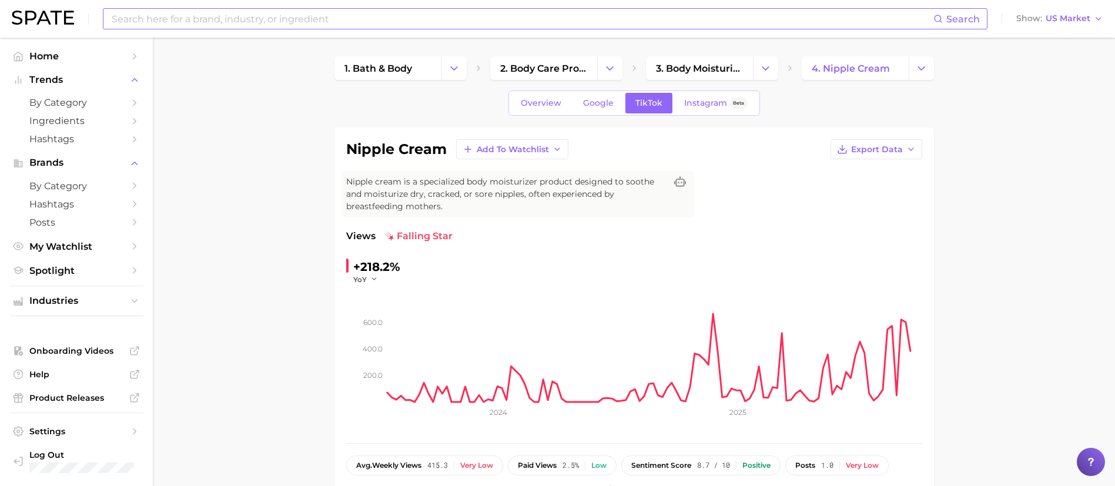
click at [606, 107] on span "Google" at bounding box center [598, 103] width 31 height 10
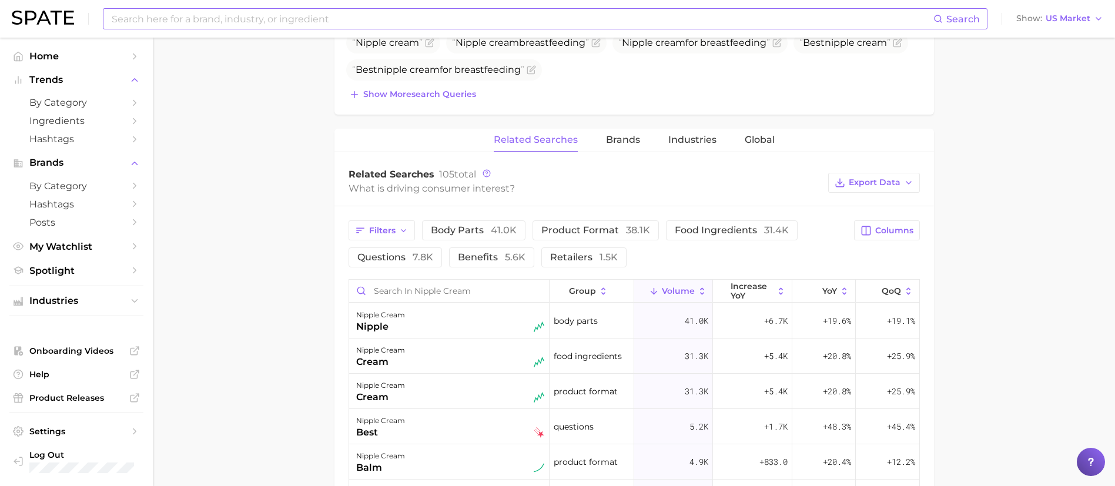
scroll to position [265, 0]
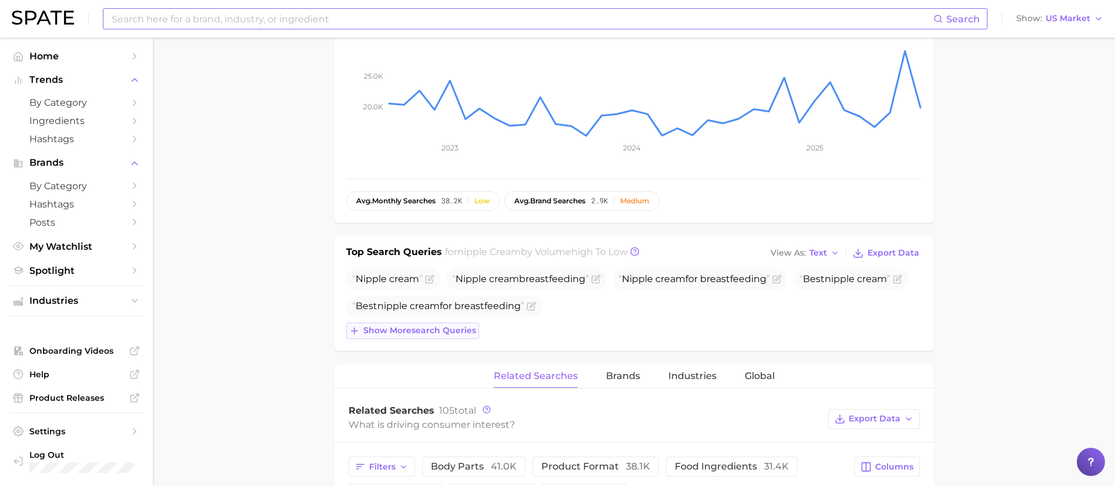
click at [402, 327] on span "Show more search queries" at bounding box center [419, 331] width 113 height 10
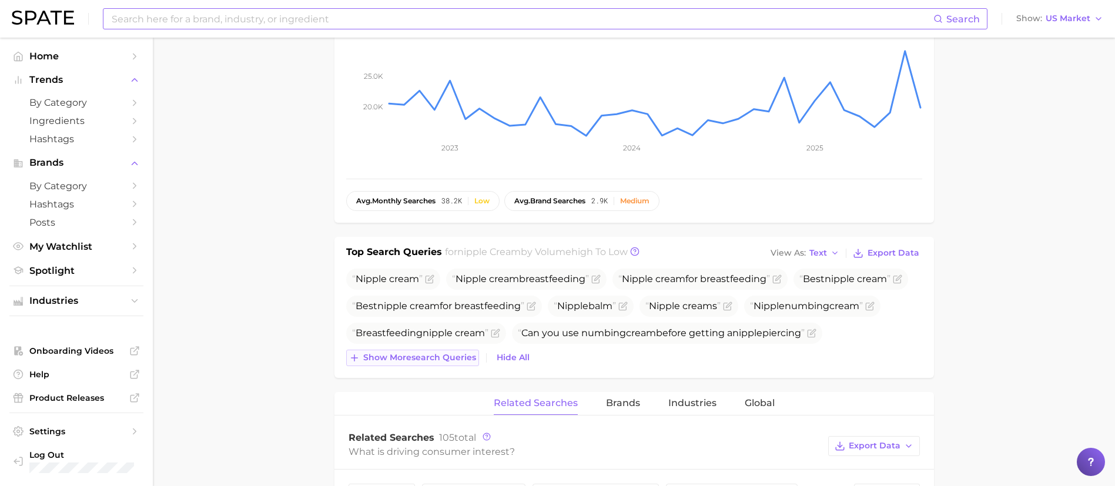
click at [452, 355] on span "Show more search queries" at bounding box center [419, 358] width 113 height 10
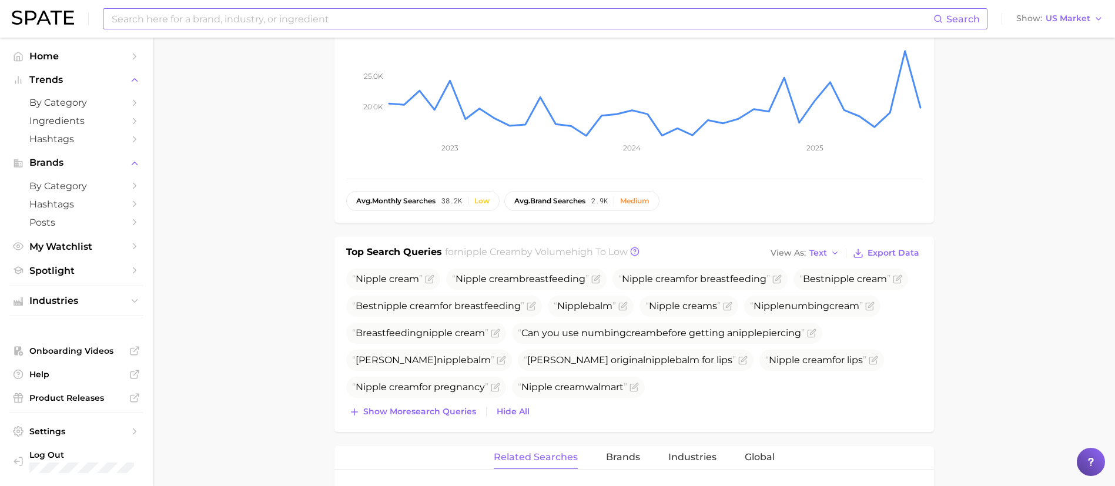
click at [969, 159] on main "1. bath & body 2. body care products 3. body moisturizing products 4. nipple cr…" at bounding box center [634, 464] width 962 height 1383
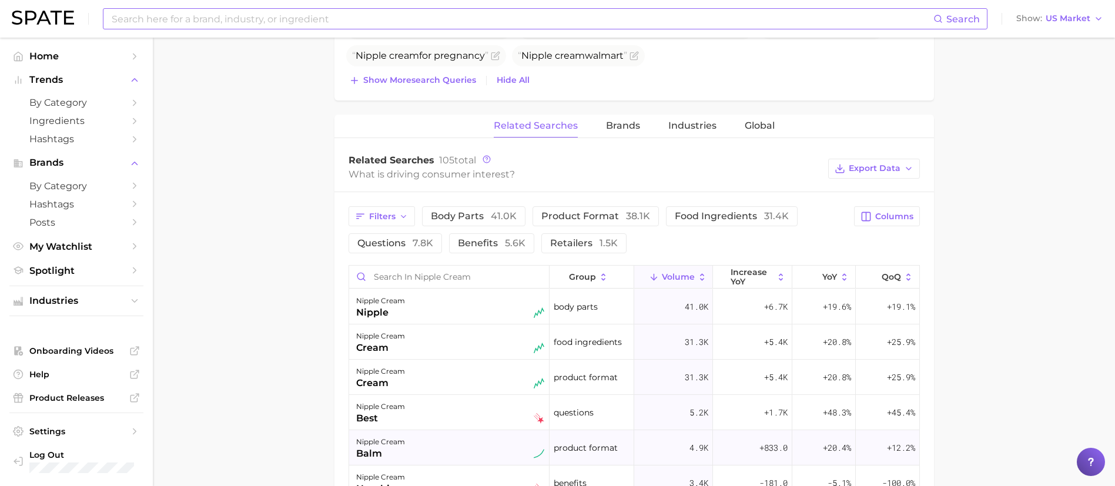
scroll to position [705, 0]
